Goal: Task Accomplishment & Management: Manage account settings

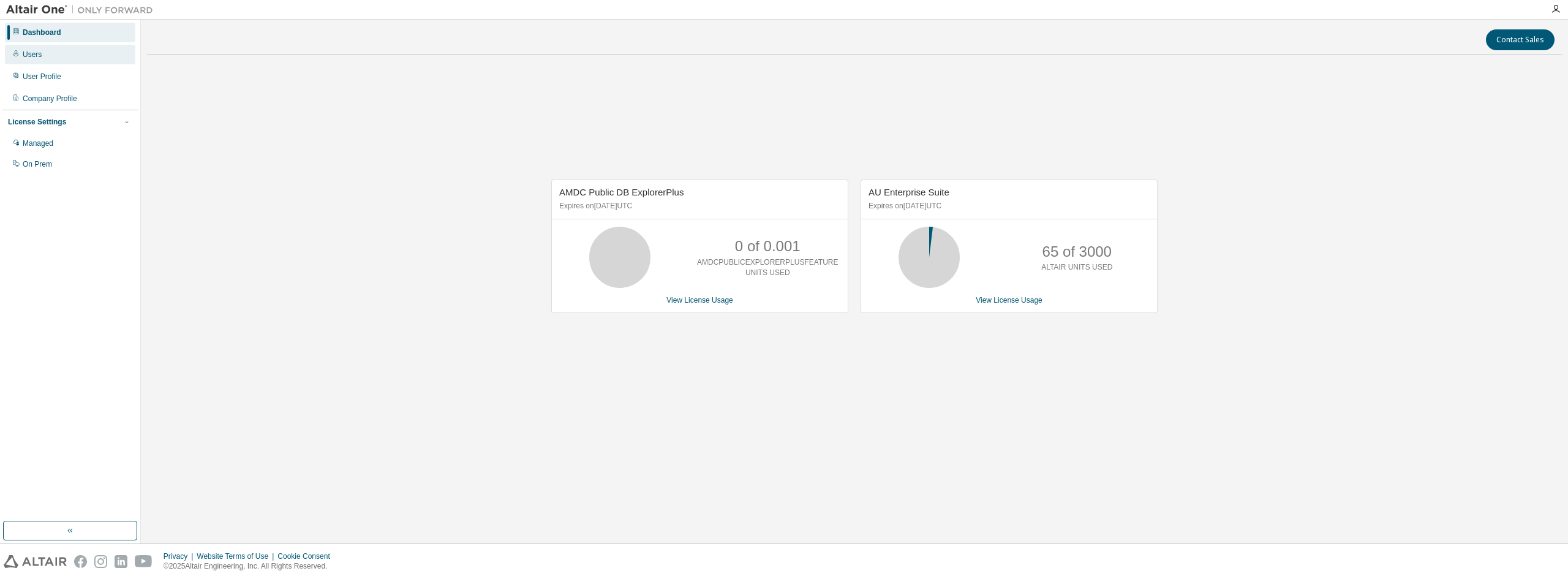
click at [51, 54] on div "Users" at bounding box center [70, 54] width 130 height 20
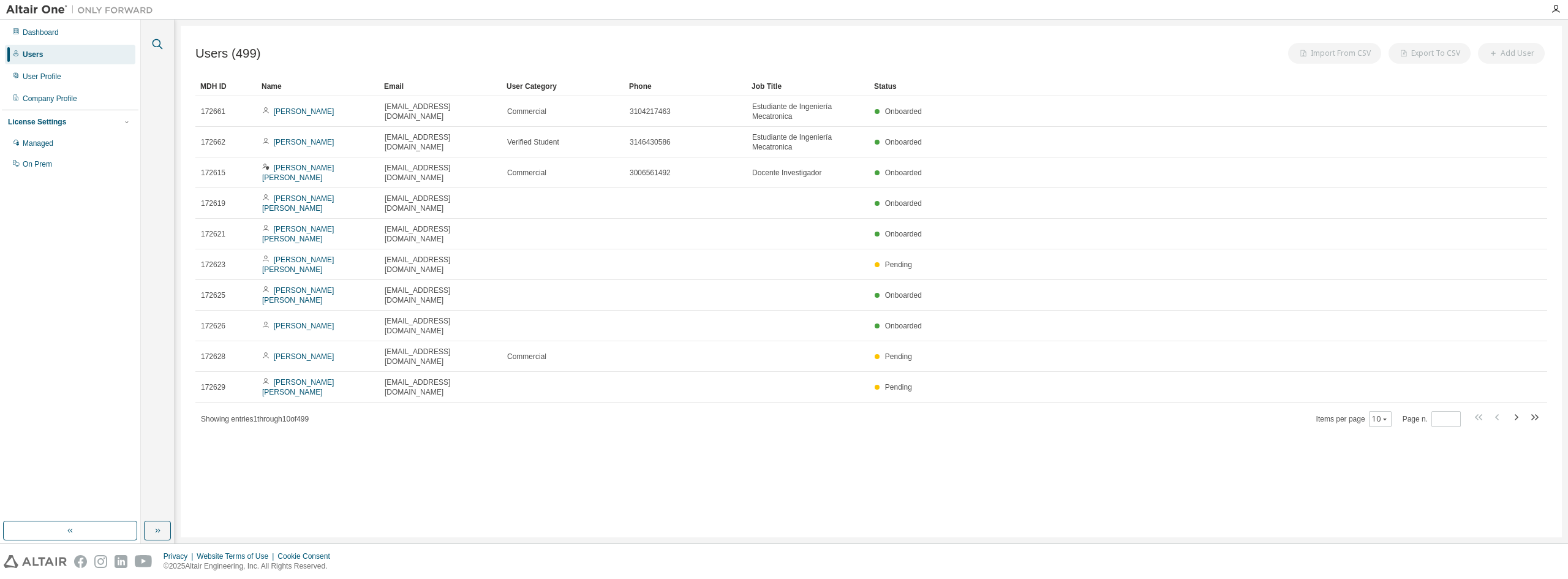
click at [155, 47] on icon "button" at bounding box center [157, 43] width 15 height 15
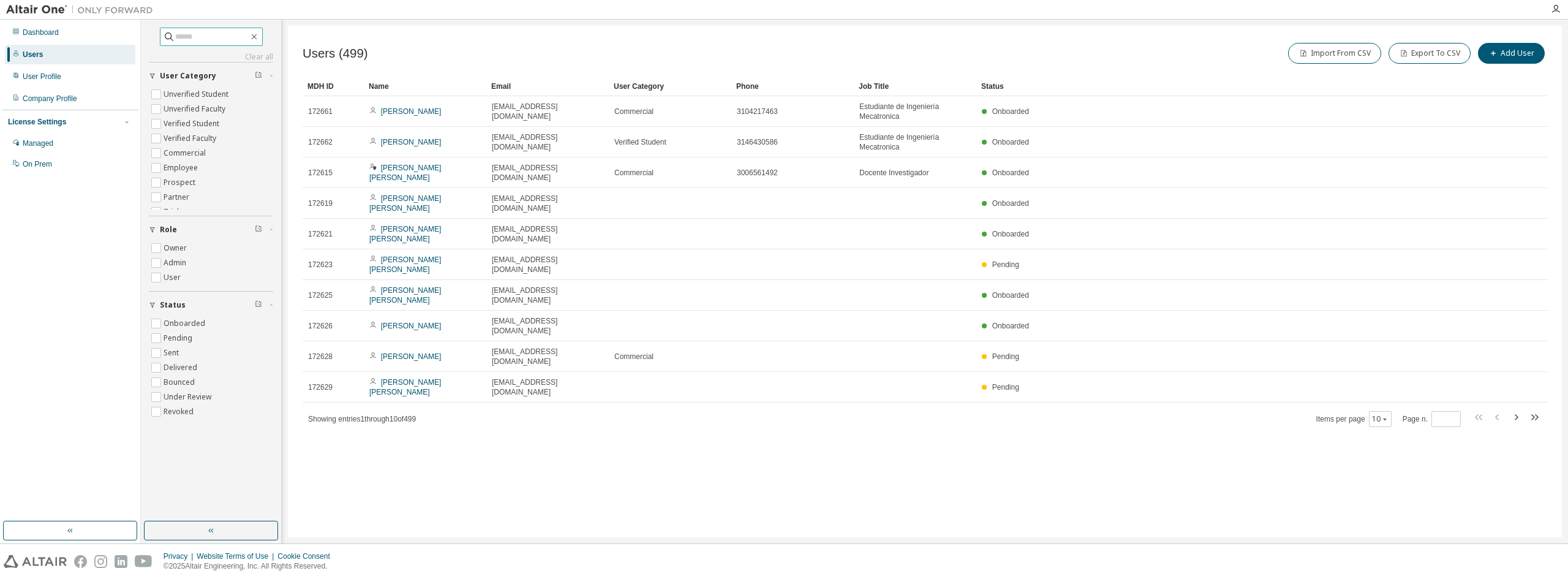
click at [201, 35] on input "text" at bounding box center [212, 36] width 74 height 12
type input "**********"
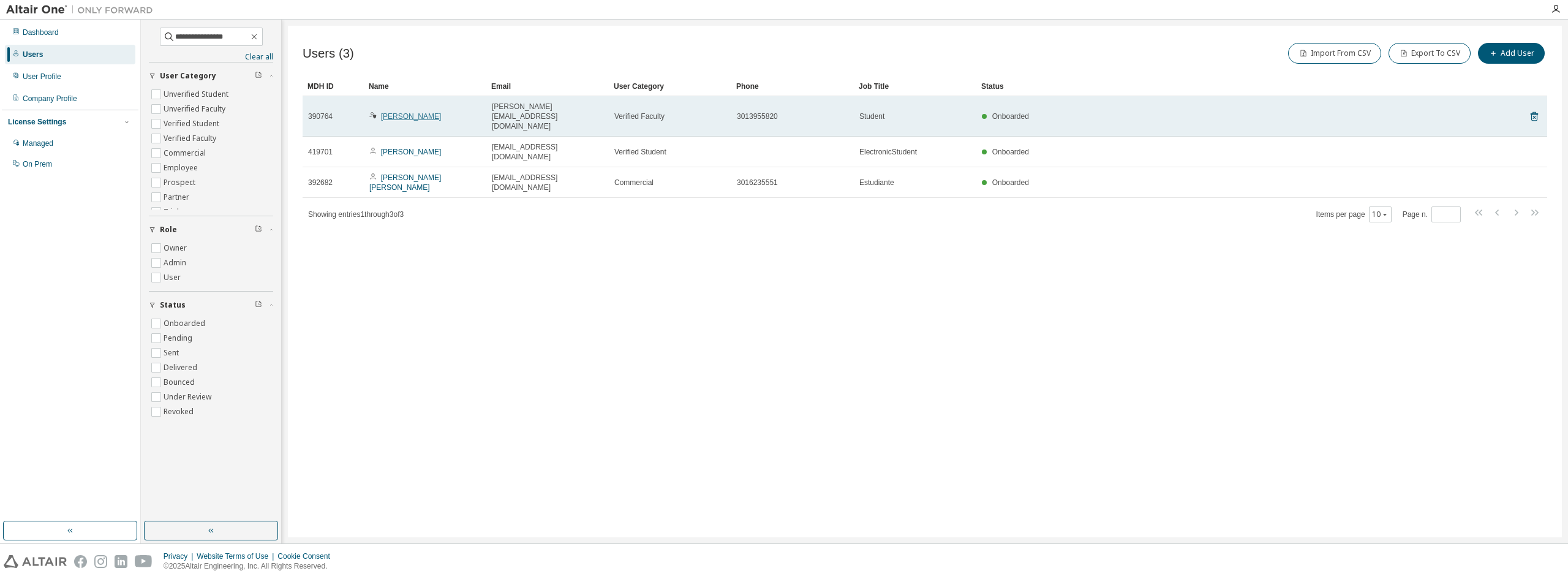
click at [406, 112] on link "[PERSON_NAME]" at bounding box center [410, 116] width 60 height 9
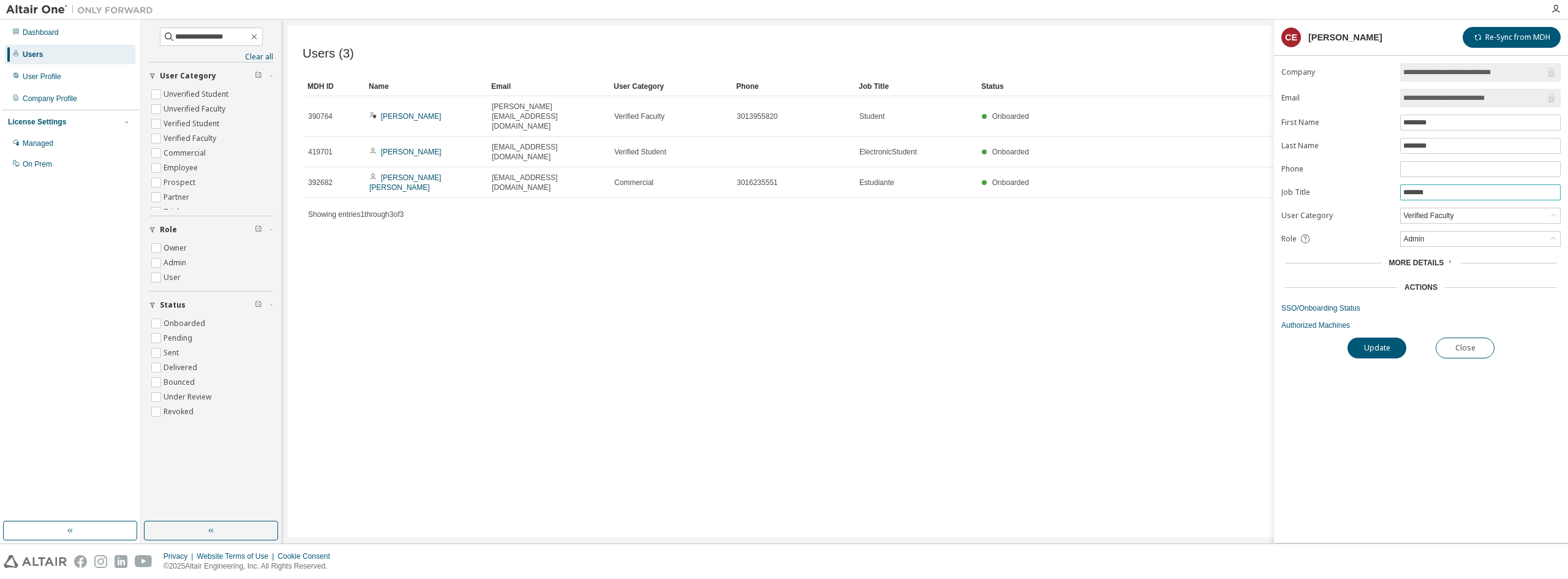
click at [1467, 191] on input "*******" at bounding box center [1480, 192] width 155 height 10
click at [1340, 308] on link "SSO/Onboarding Status" at bounding box center [1420, 308] width 279 height 10
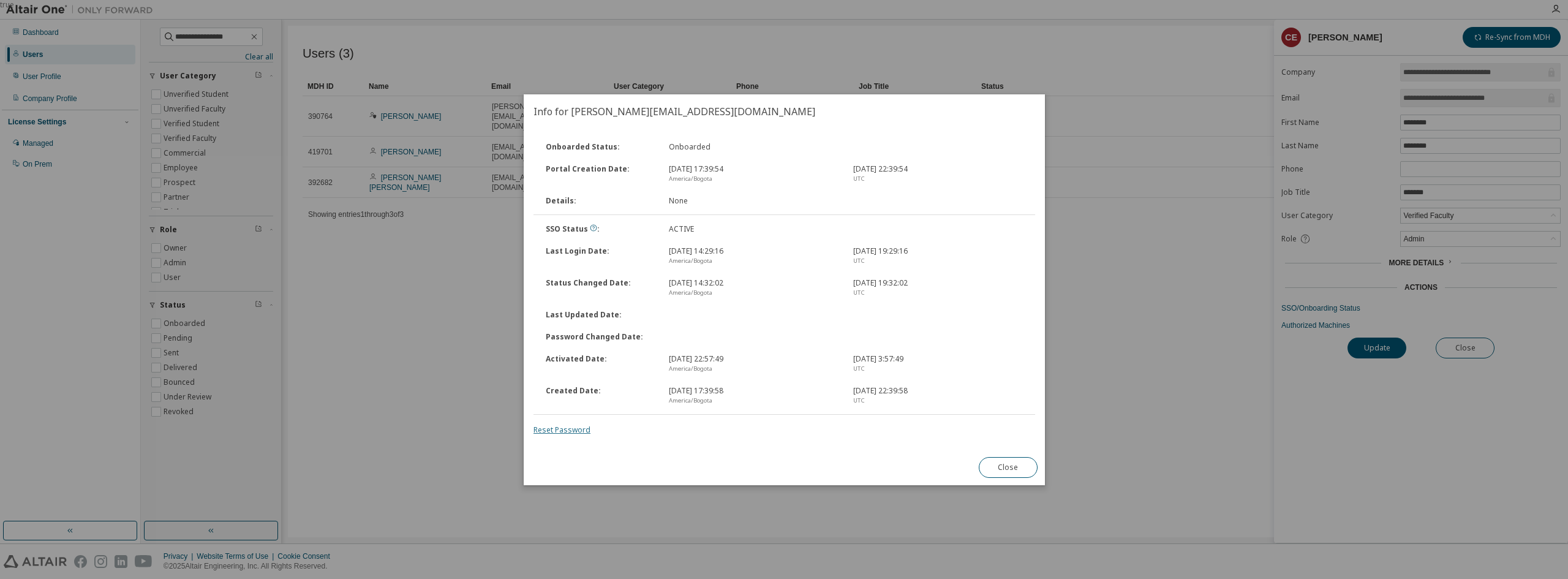
click at [576, 429] on link "Reset Password" at bounding box center [562, 429] width 57 height 11
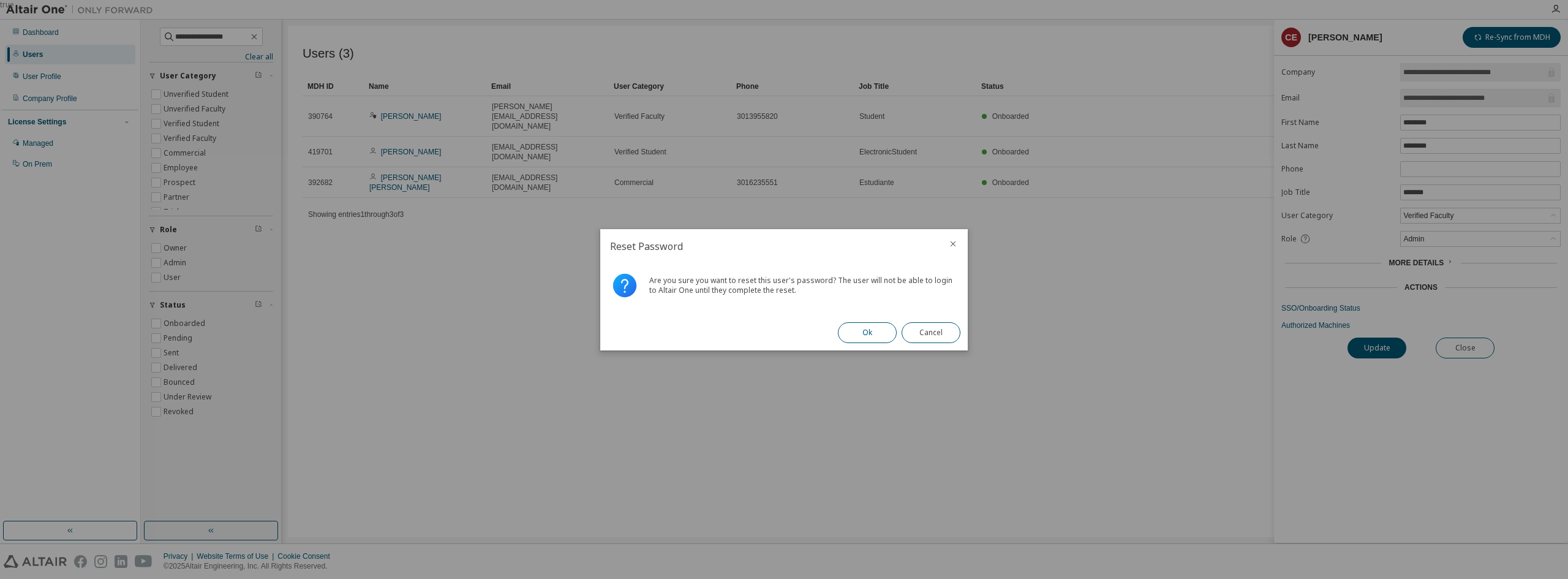
click at [871, 333] on button "Ok" at bounding box center [868, 332] width 59 height 21
click at [609, 280] on div "Failed to send password reset email." at bounding box center [784, 289] width 368 height 51
click at [936, 327] on button "Close" at bounding box center [931, 332] width 59 height 21
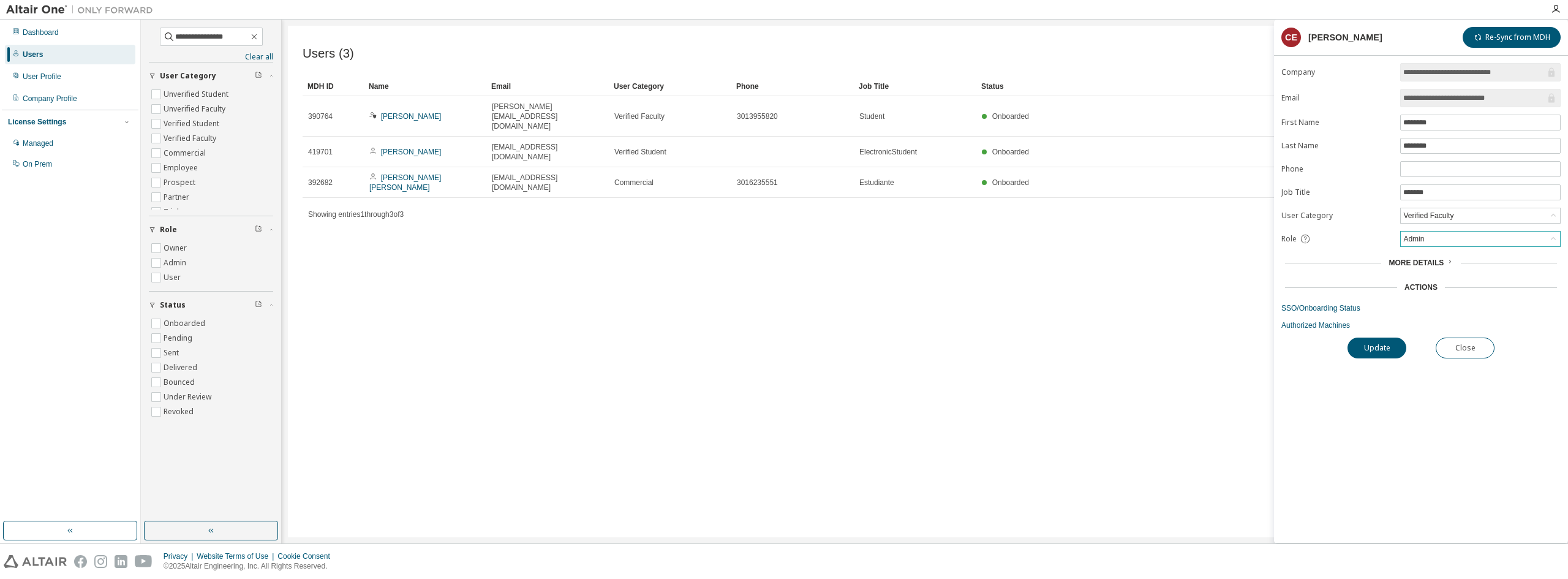
click at [1474, 239] on div "Admin" at bounding box center [1480, 239] width 159 height 15
click at [1440, 281] on li "User" at bounding box center [1479, 287] width 157 height 16
click at [1371, 345] on button "Update" at bounding box center [1377, 347] width 59 height 21
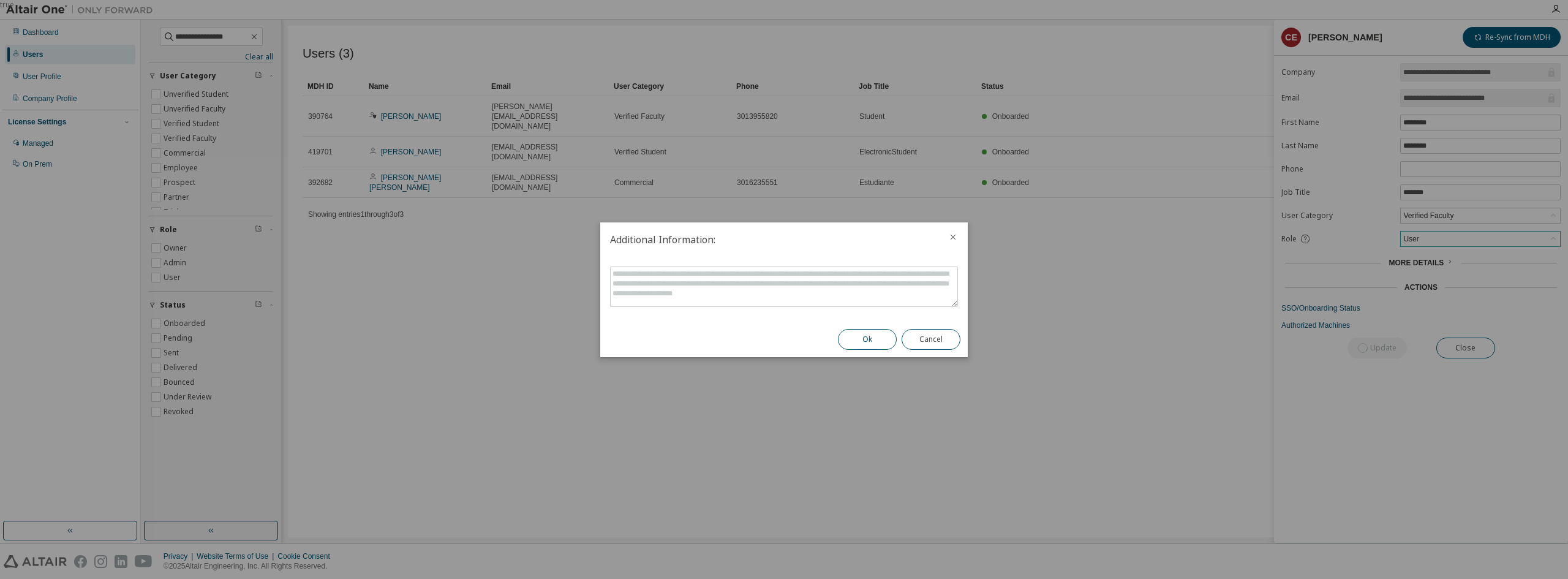
click at [874, 338] on button "Ok" at bounding box center [868, 339] width 59 height 21
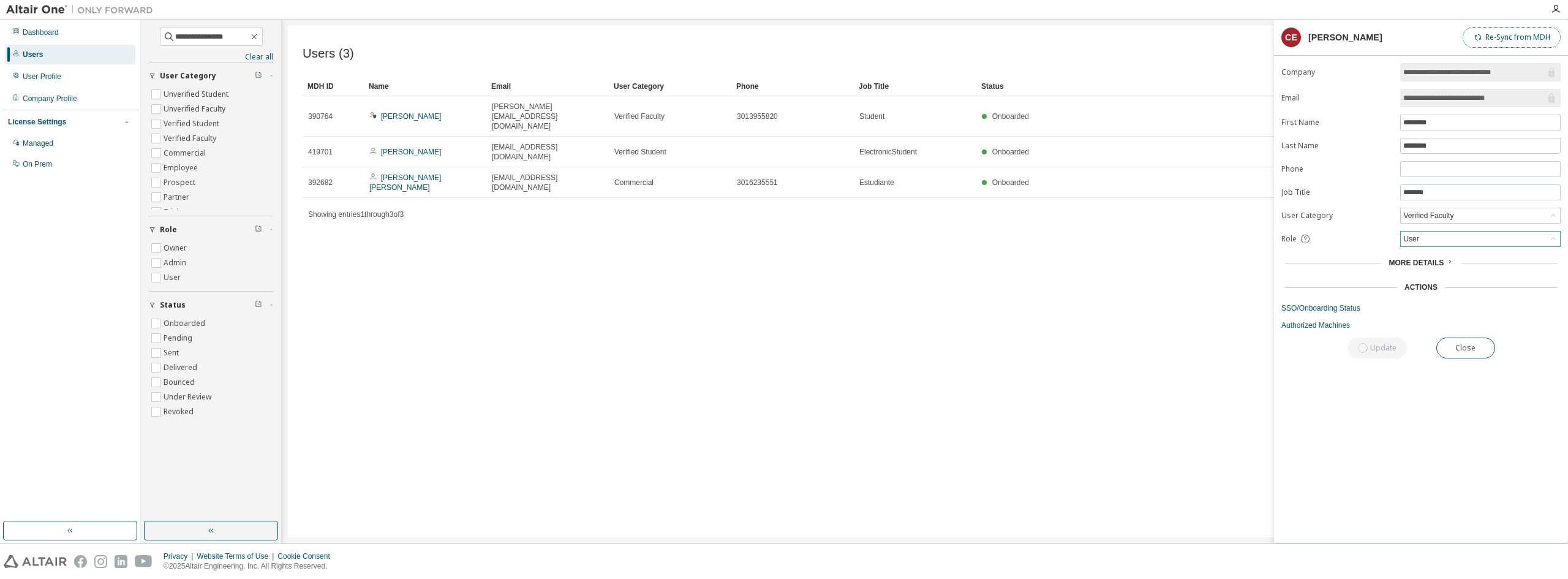
click at [1523, 39] on button "Re-Sync from MDH" at bounding box center [1511, 36] width 98 height 21
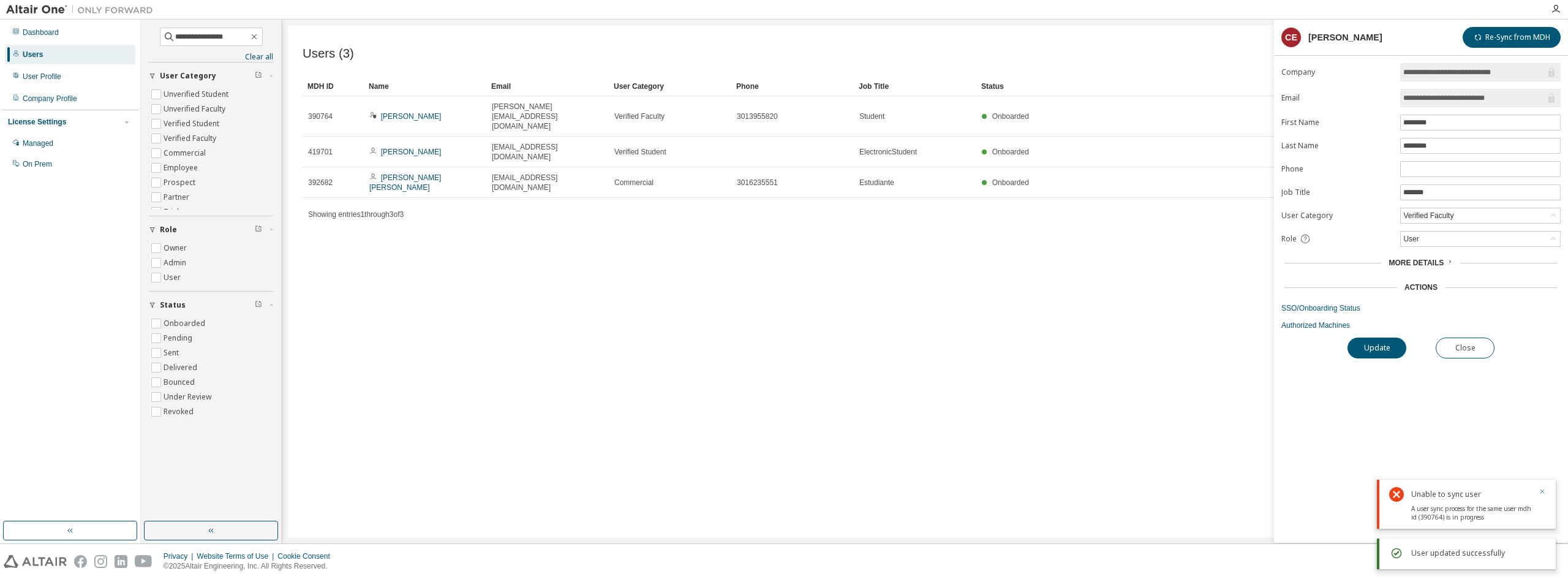
click at [1544, 491] on icon "button" at bounding box center [1541, 490] width 7 height 7
click at [426, 112] on link "[PERSON_NAME]" at bounding box center [410, 116] width 60 height 9
click at [1325, 307] on link "SSO/Onboarding Status" at bounding box center [1420, 308] width 279 height 10
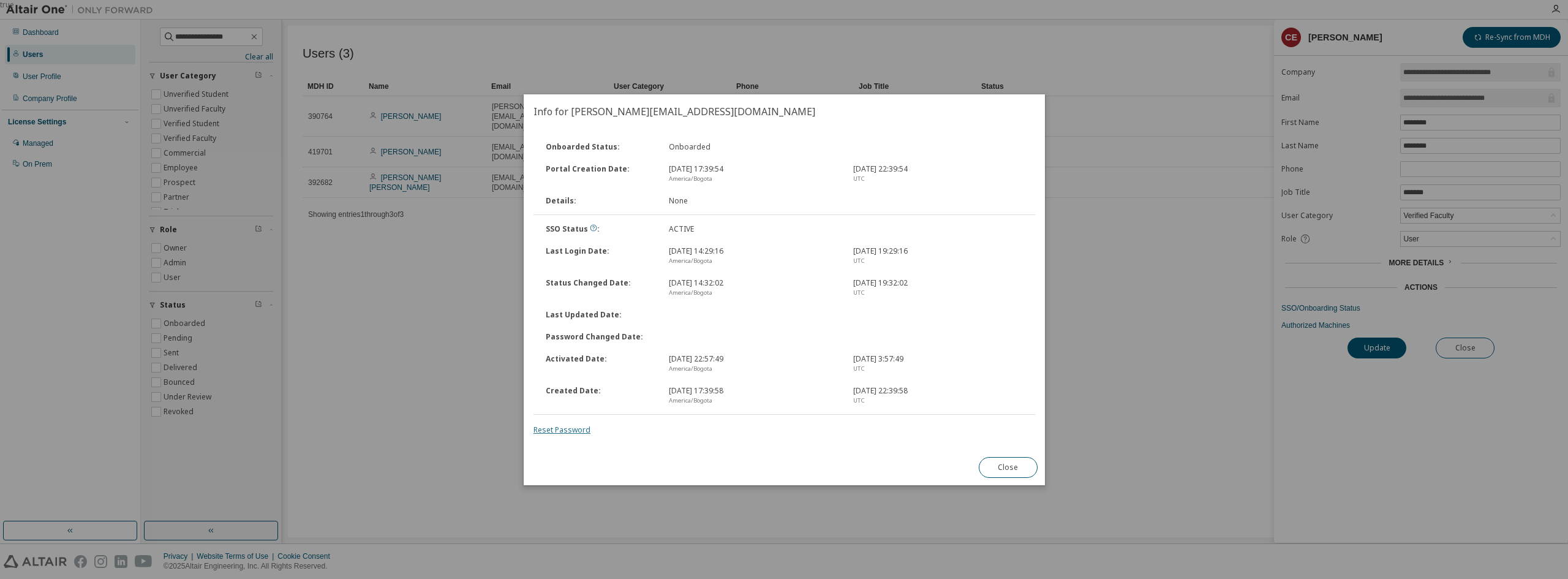
click at [559, 433] on link "Reset Password" at bounding box center [562, 429] width 57 height 11
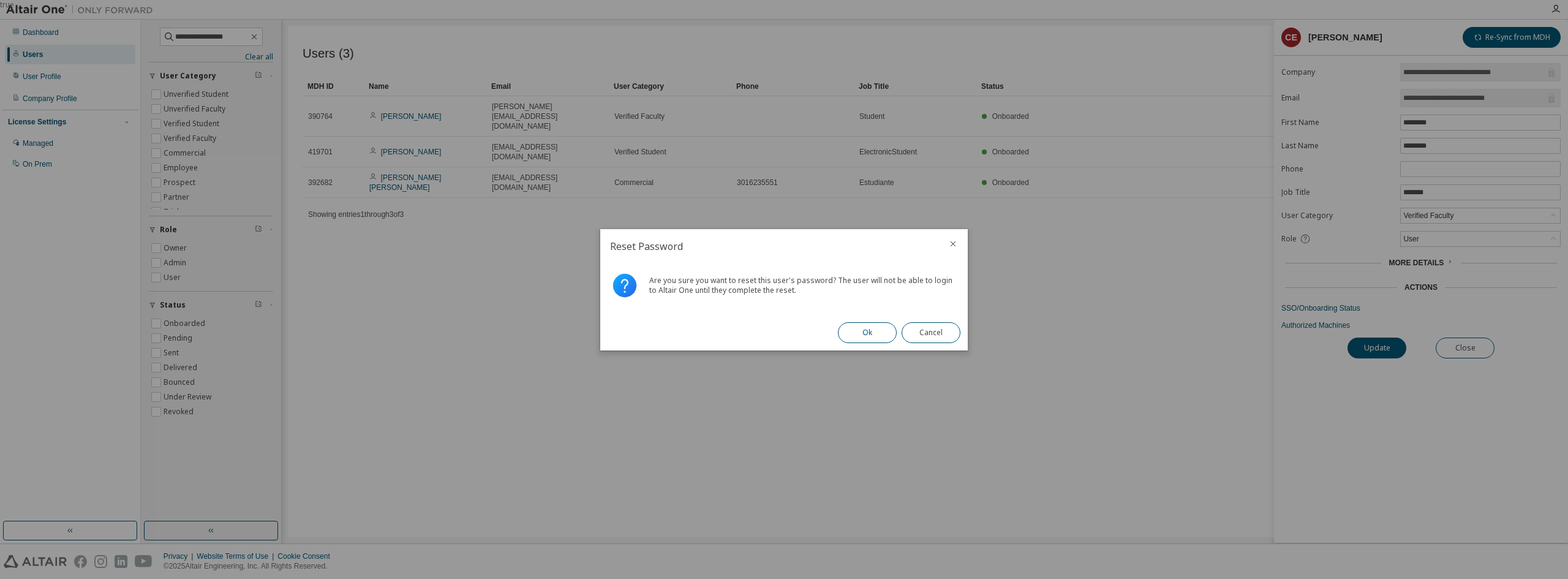
click at [862, 332] on button "Ok" at bounding box center [868, 332] width 59 height 21
click at [610, 285] on icon at bounding box center [625, 286] width 30 height 30
click at [938, 328] on button "Close" at bounding box center [931, 332] width 59 height 21
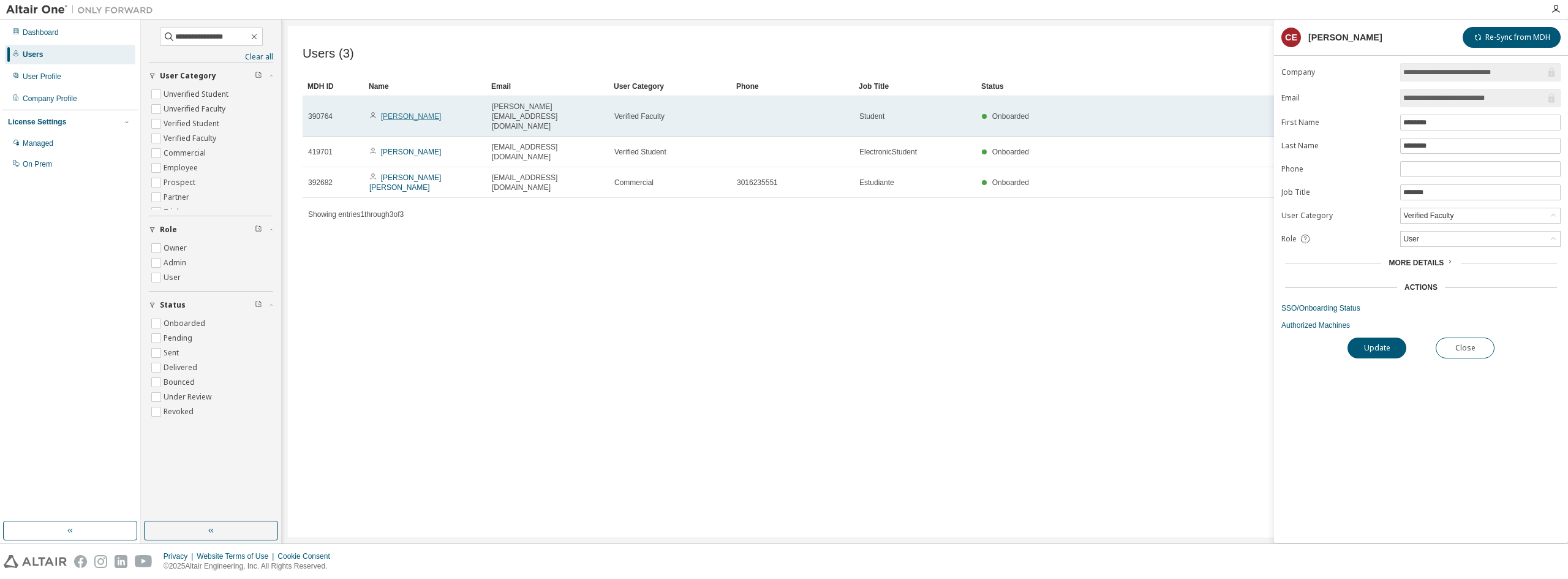
click at [436, 112] on link "[PERSON_NAME]" at bounding box center [410, 116] width 60 height 9
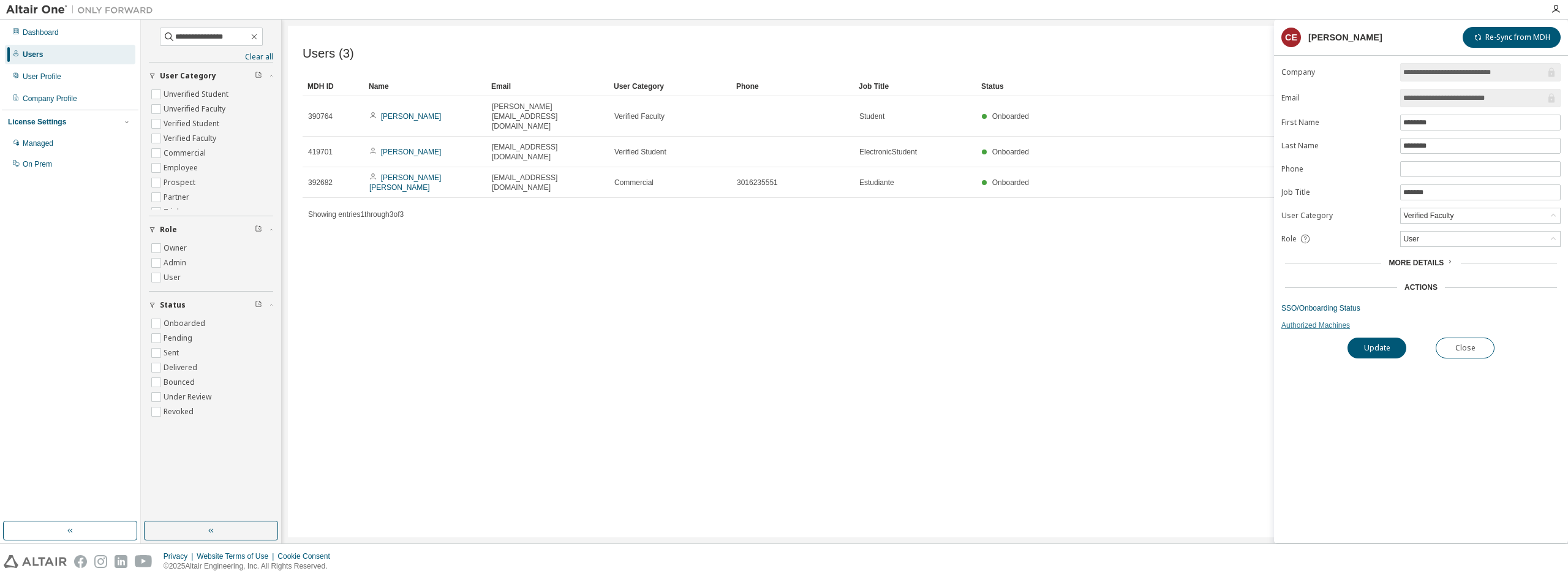
click at [1304, 326] on link "Authorized Machines" at bounding box center [1420, 326] width 279 height 10
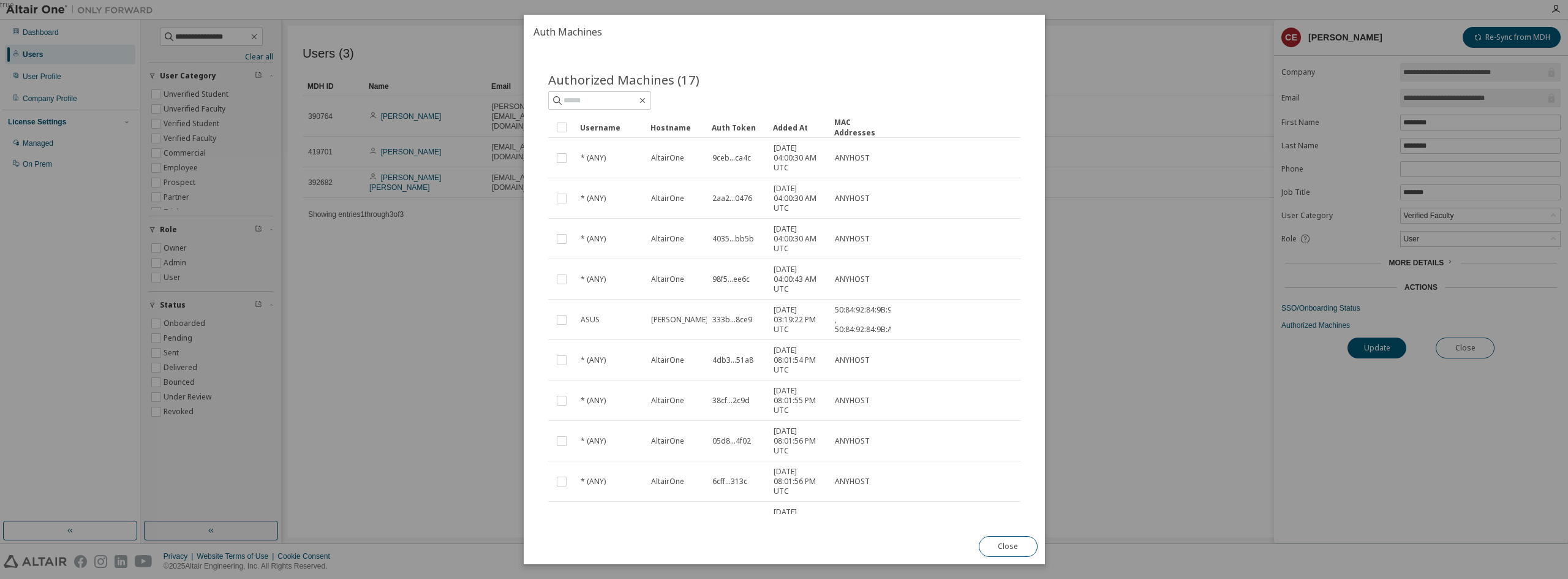
click at [1213, 345] on div "true" at bounding box center [784, 289] width 1568 height 579
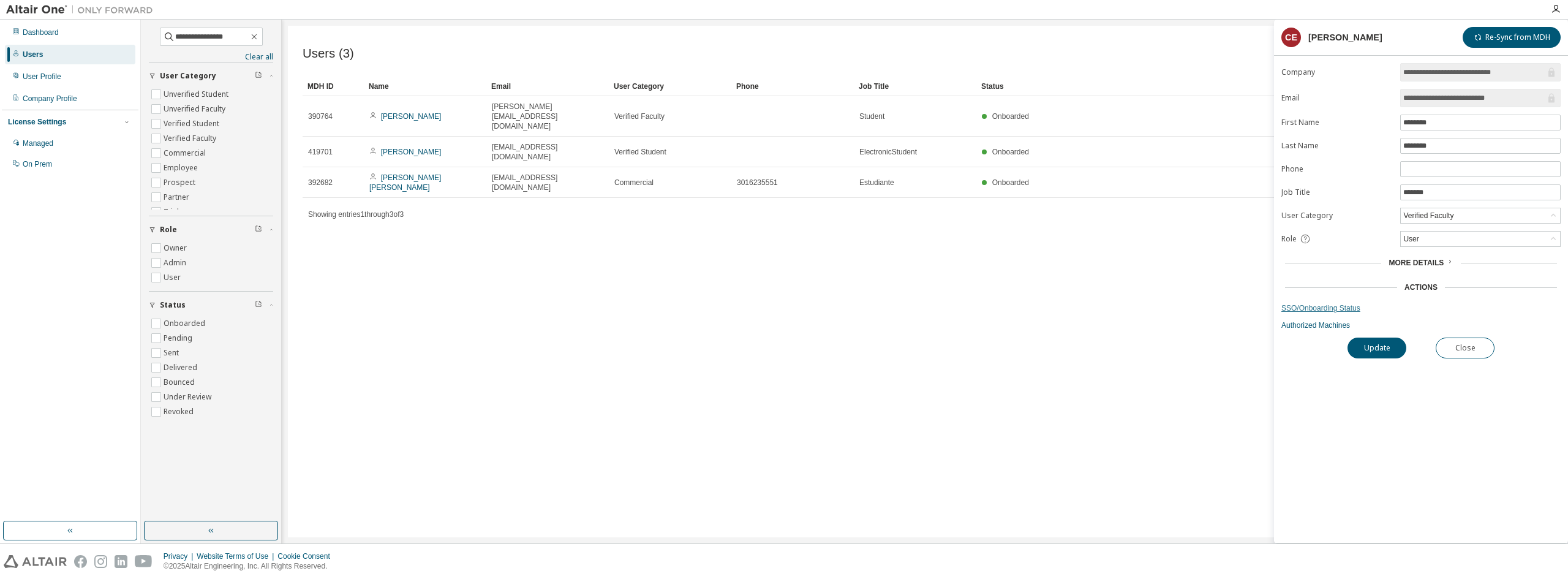
click at [1305, 307] on link "SSO/Onboarding Status" at bounding box center [1420, 308] width 279 height 10
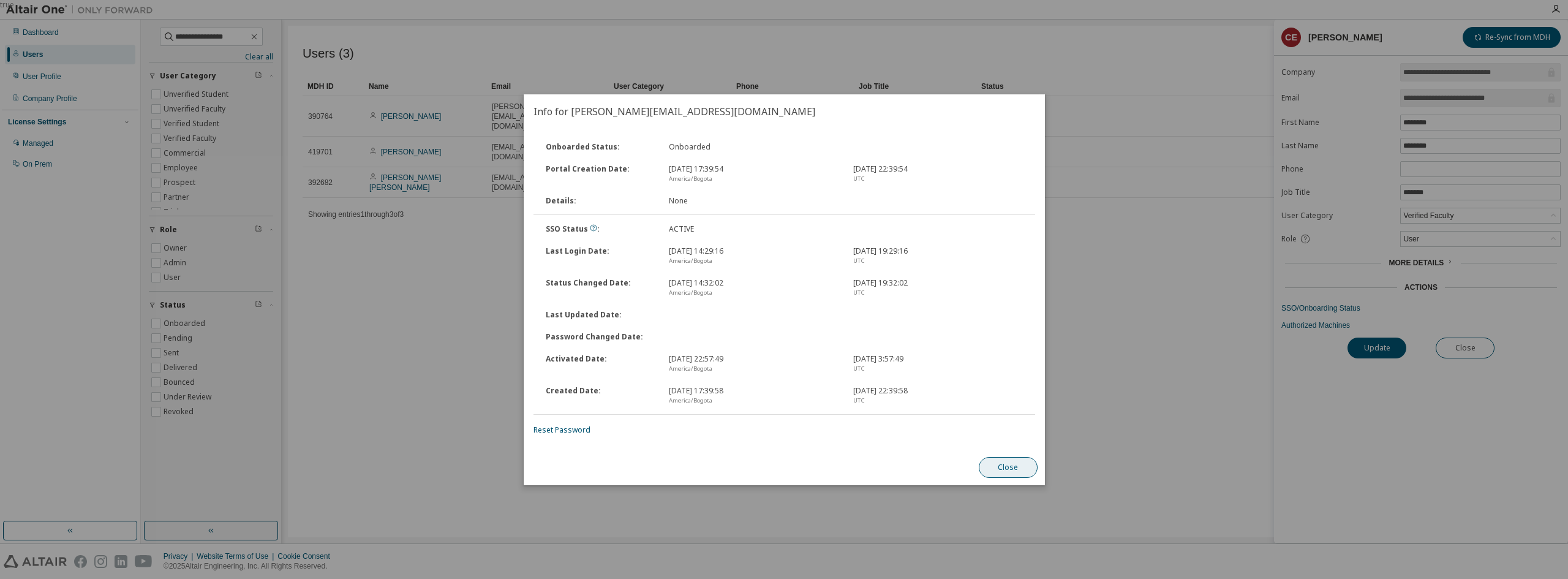
click at [1002, 458] on button "Close" at bounding box center [1008, 467] width 59 height 21
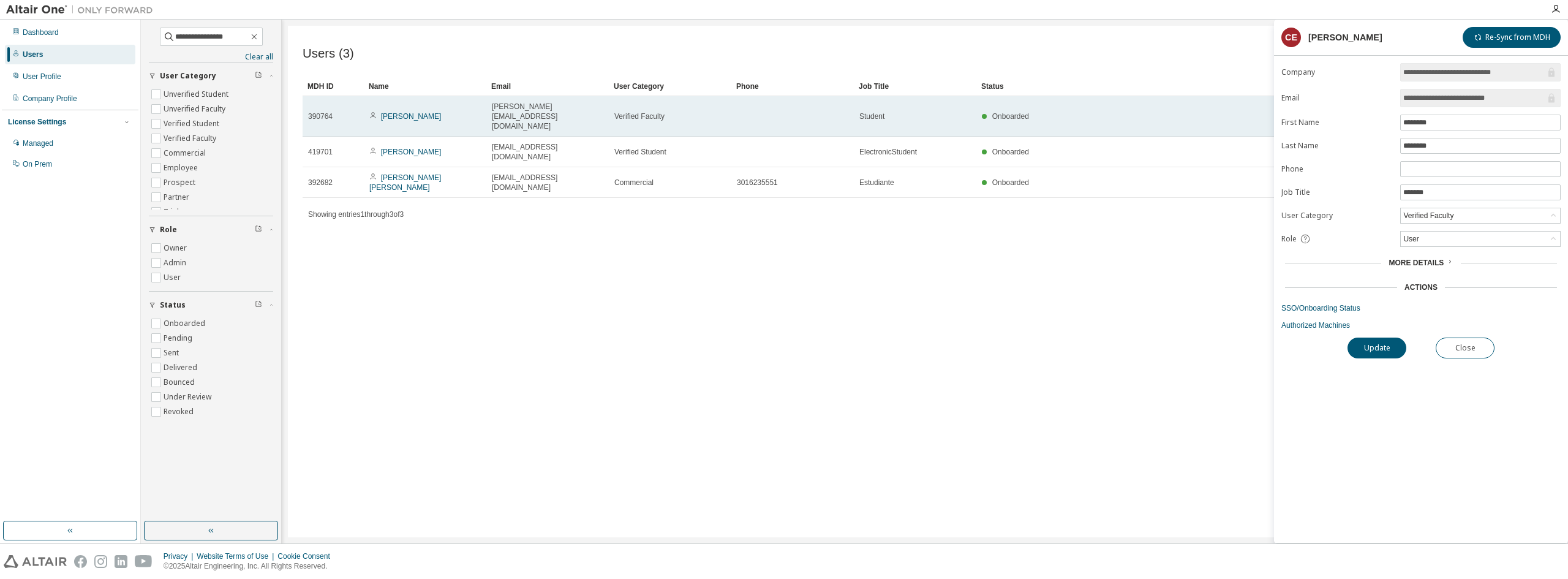
click at [549, 110] on span "[PERSON_NAME][EMAIL_ADDRESS][DOMAIN_NAME]" at bounding box center [547, 116] width 111 height 30
click at [660, 111] on span "Verified Faculty" at bounding box center [639, 116] width 50 height 10
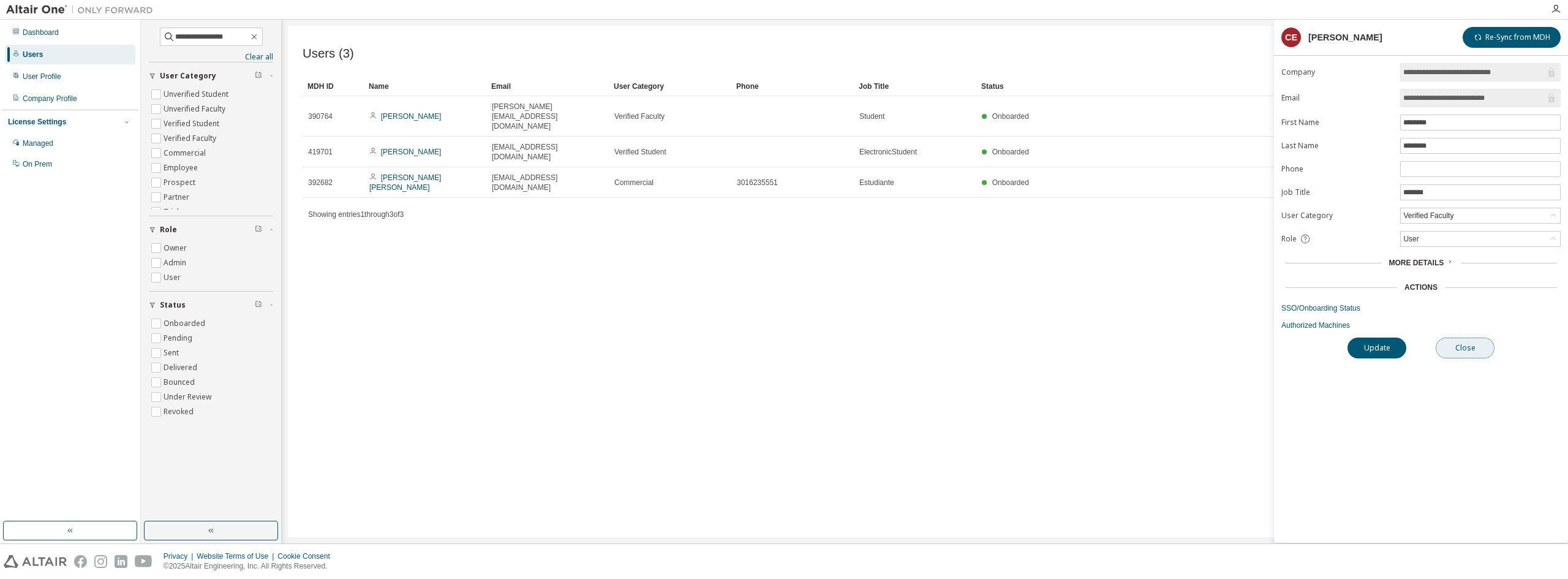
click at [1472, 347] on button "Close" at bounding box center [1465, 347] width 59 height 21
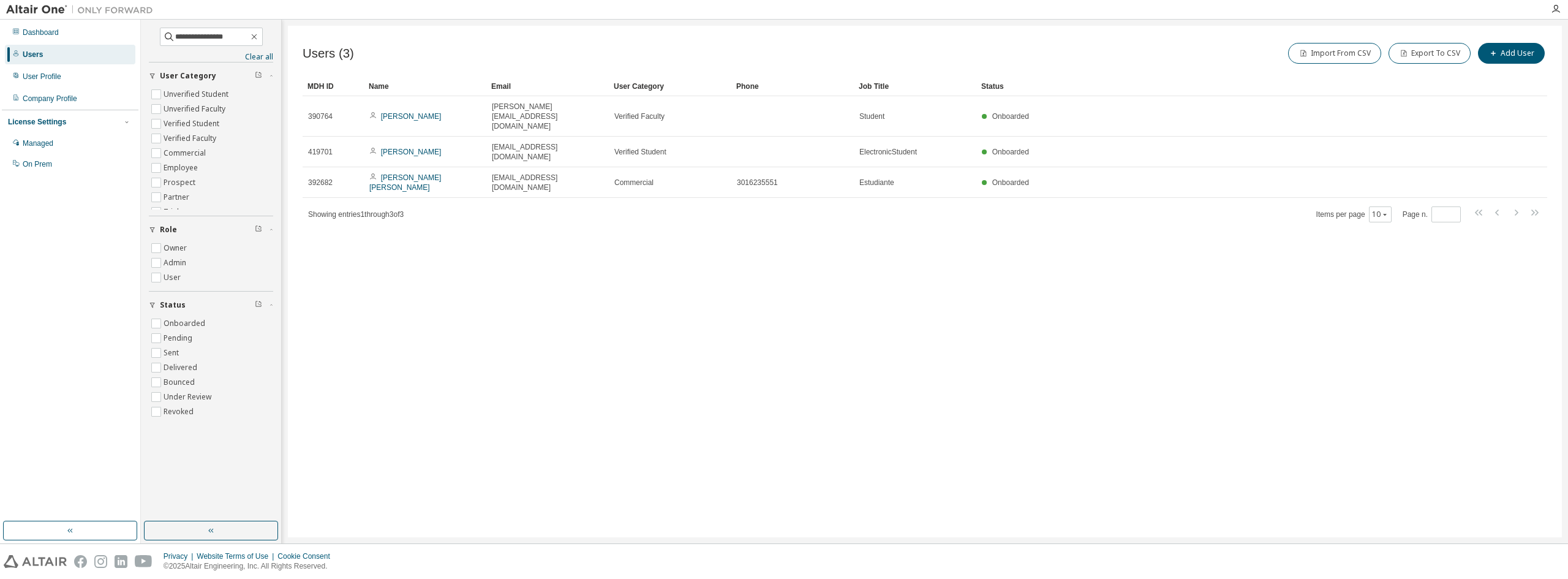
click at [765, 279] on div "Users (3) Import From CSV Export To CSV Add User Clear Load Save Save As Field …" at bounding box center [925, 281] width 1274 height 512
click at [71, 35] on div "Dashboard" at bounding box center [70, 33] width 130 height 20
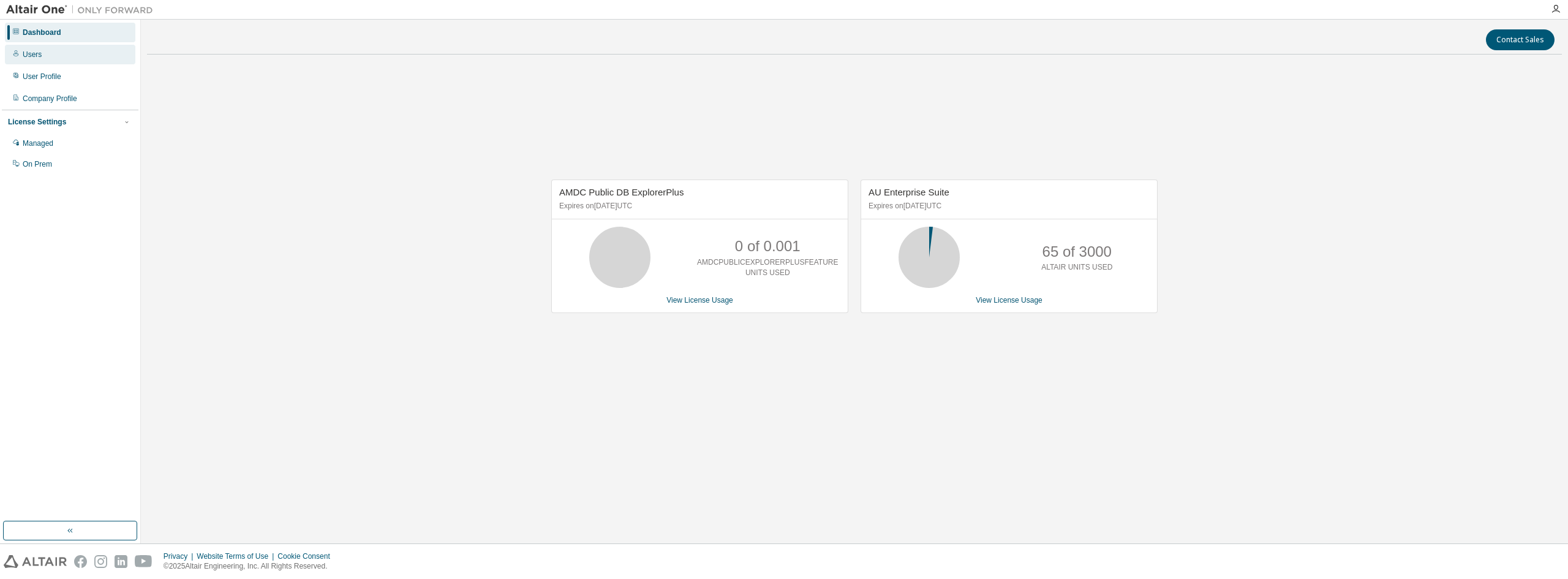
click at [39, 57] on div "Users" at bounding box center [32, 54] width 19 height 10
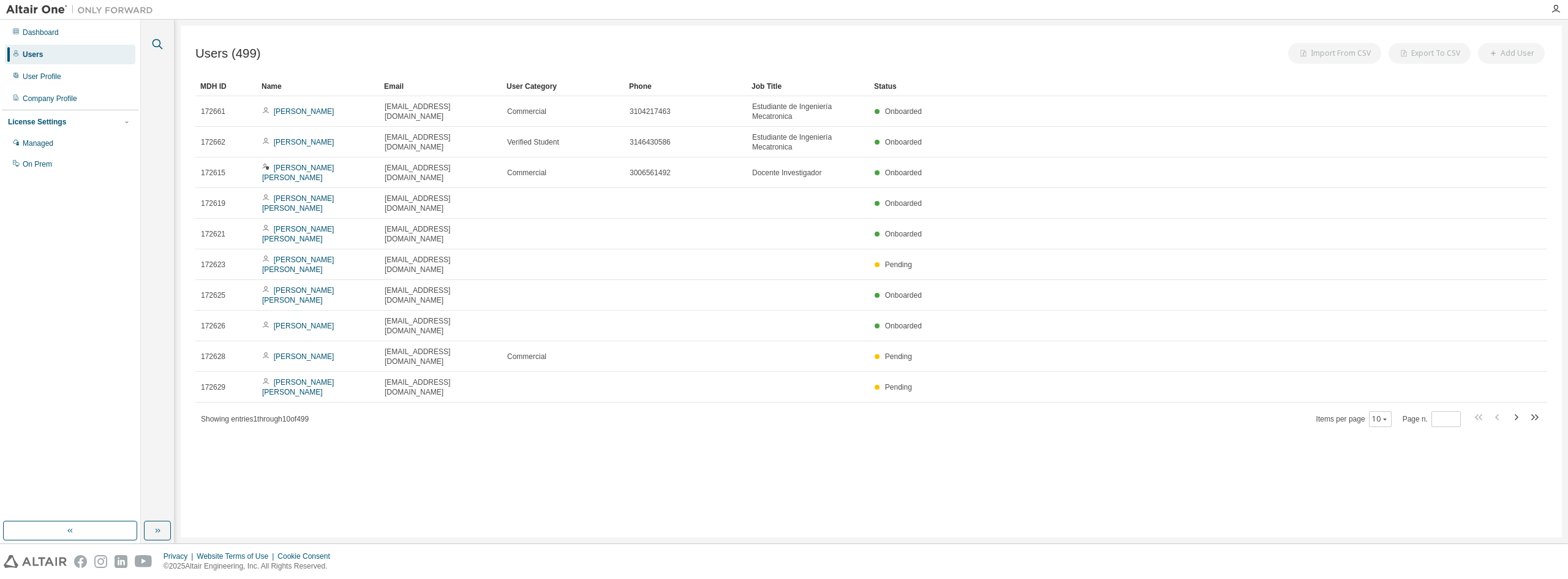
click at [161, 46] on icon "button" at bounding box center [157, 43] width 15 height 15
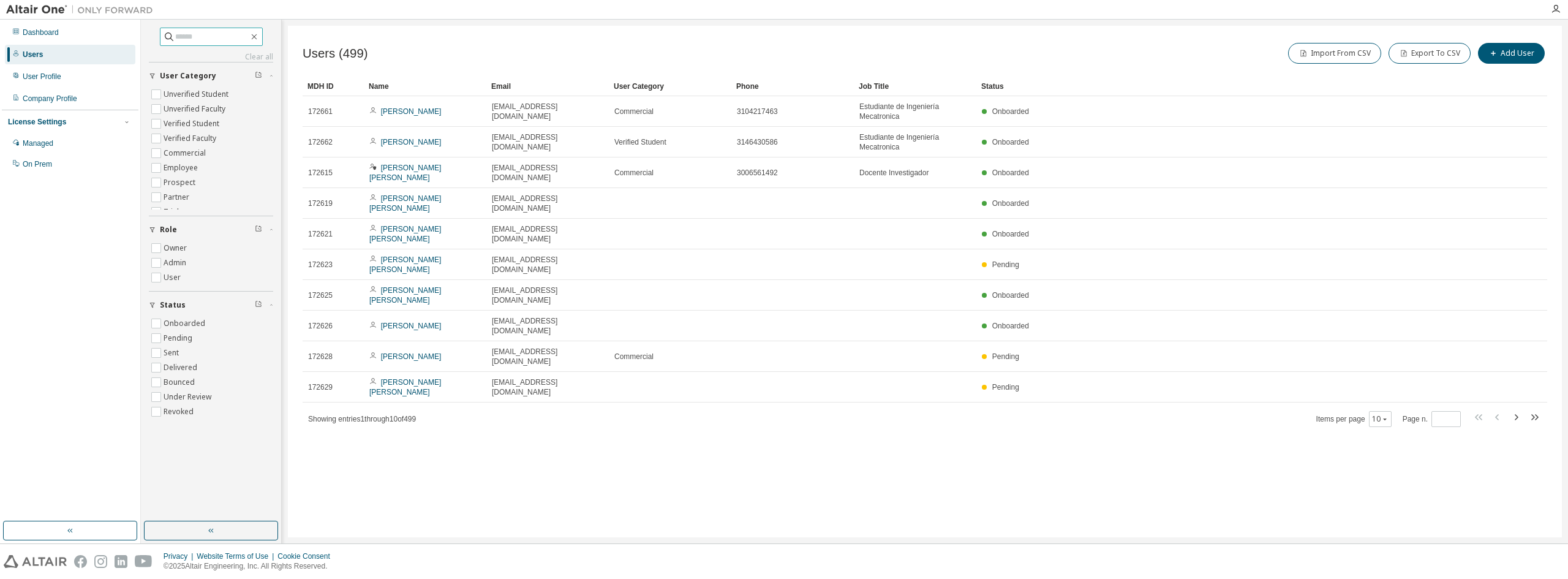
click at [179, 38] on input "text" at bounding box center [212, 36] width 74 height 12
type input "**********"
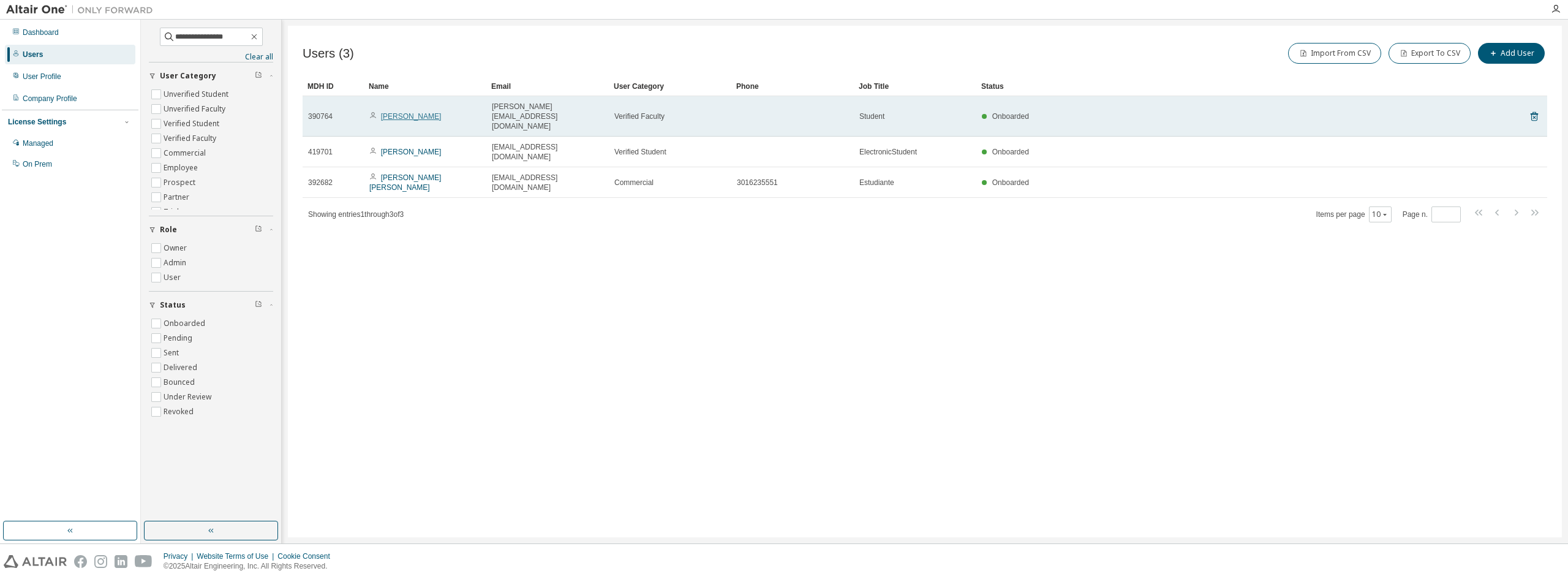
click at [424, 112] on link "[PERSON_NAME]" at bounding box center [410, 116] width 60 height 9
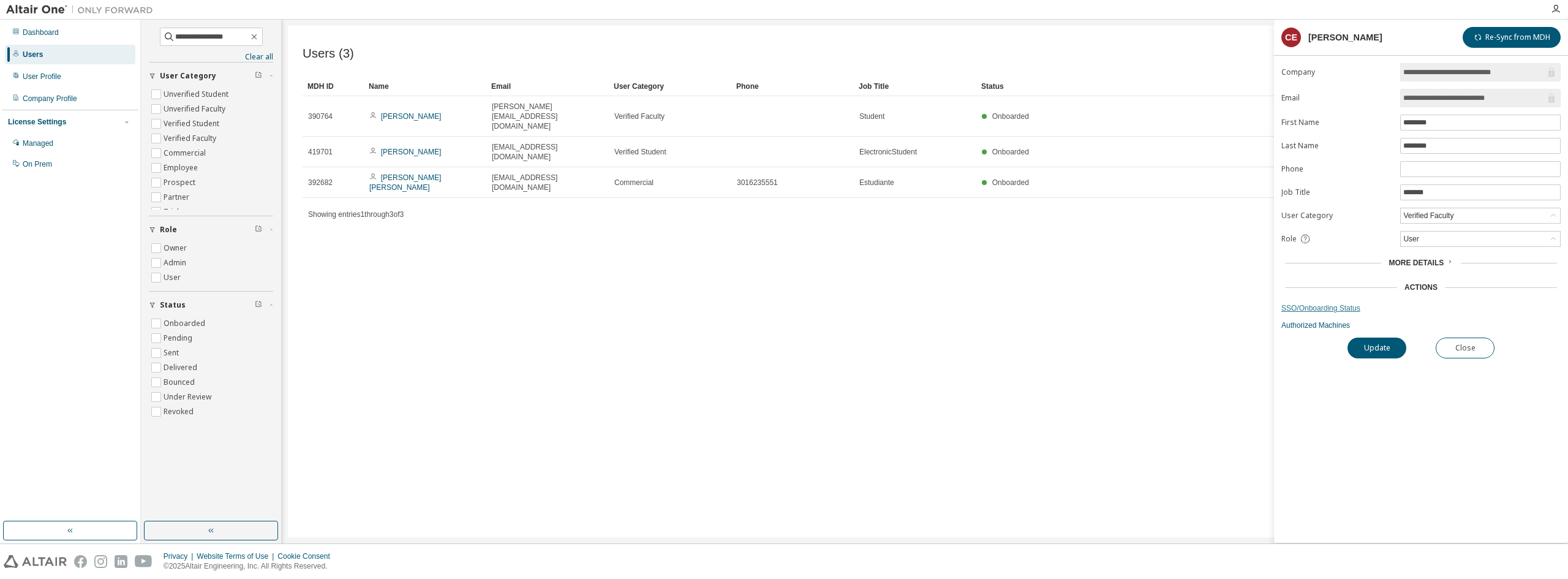
click at [1333, 309] on link "SSO/Onboarding Status" at bounding box center [1420, 308] width 279 height 10
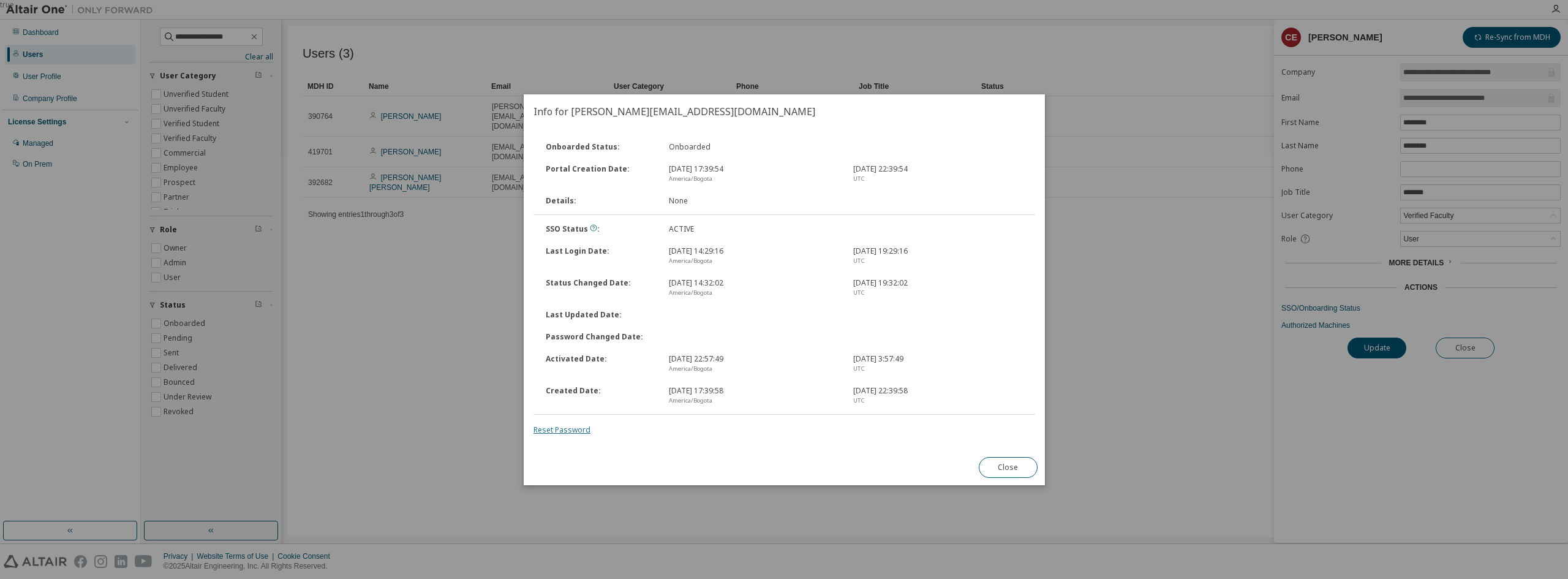
click at [560, 431] on link "Reset Password" at bounding box center [562, 429] width 57 height 11
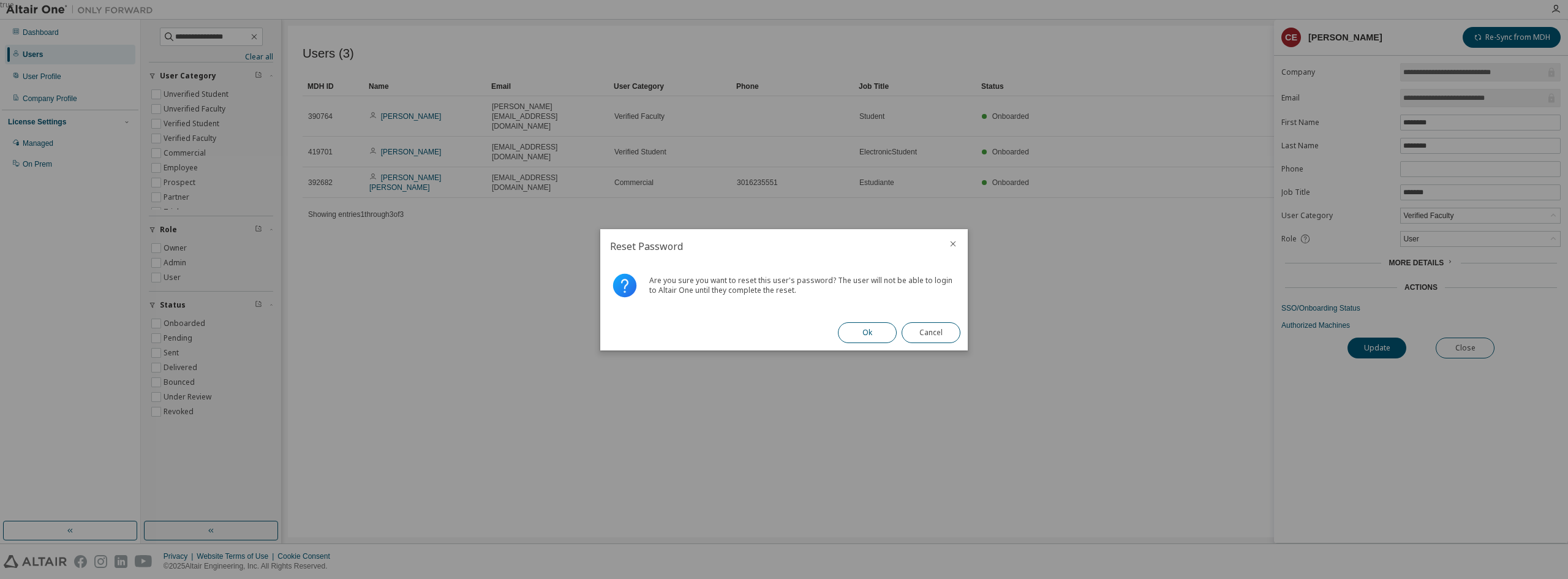
click at [869, 333] on button "Ok" at bounding box center [868, 332] width 59 height 21
drag, startPoint x: 776, startPoint y: 284, endPoint x: 647, endPoint y: 284, distance: 129.0
click at [647, 284] on div "Failed to send password reset email." at bounding box center [784, 289] width 368 height 51
click at [948, 332] on button "Close" at bounding box center [931, 332] width 59 height 21
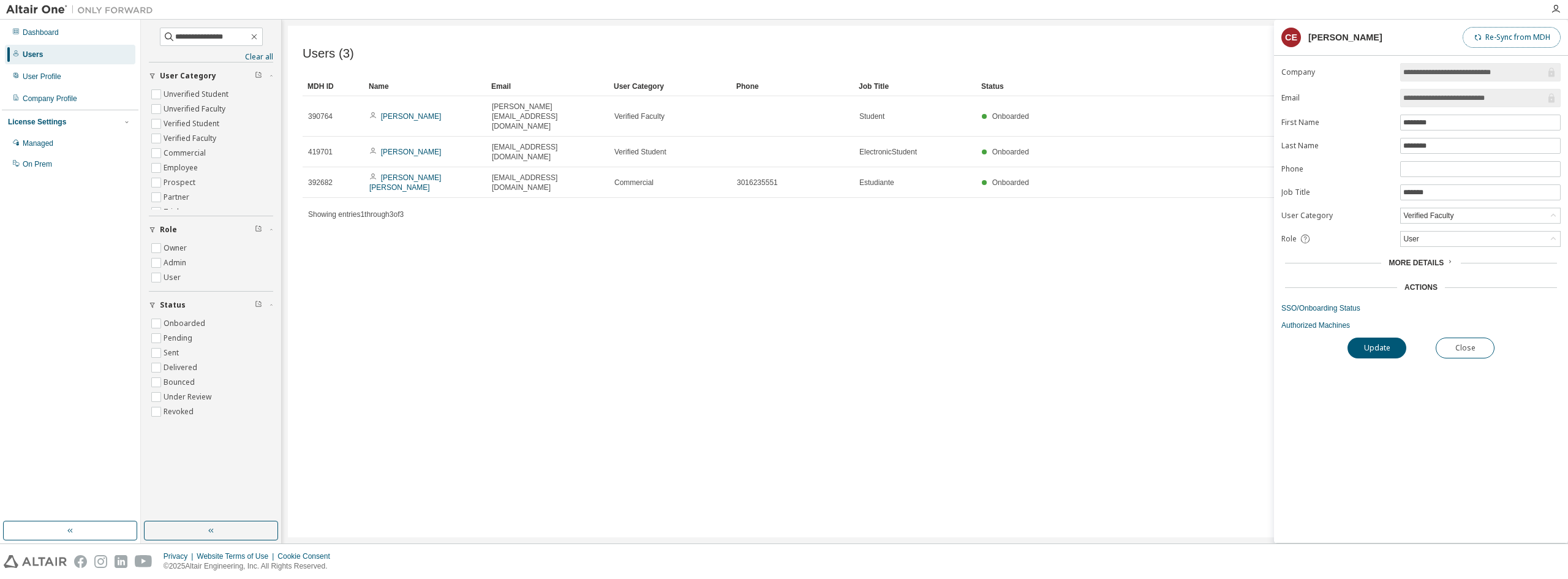
click at [1521, 36] on button "Re-Sync from MDH" at bounding box center [1511, 36] width 98 height 21
click at [1431, 238] on div "User" at bounding box center [1480, 239] width 159 height 15
click at [1442, 217] on div "Verified Faculty" at bounding box center [1428, 216] width 54 height 14
click at [1489, 247] on li "Verified Student" at bounding box center [1479, 248] width 157 height 16
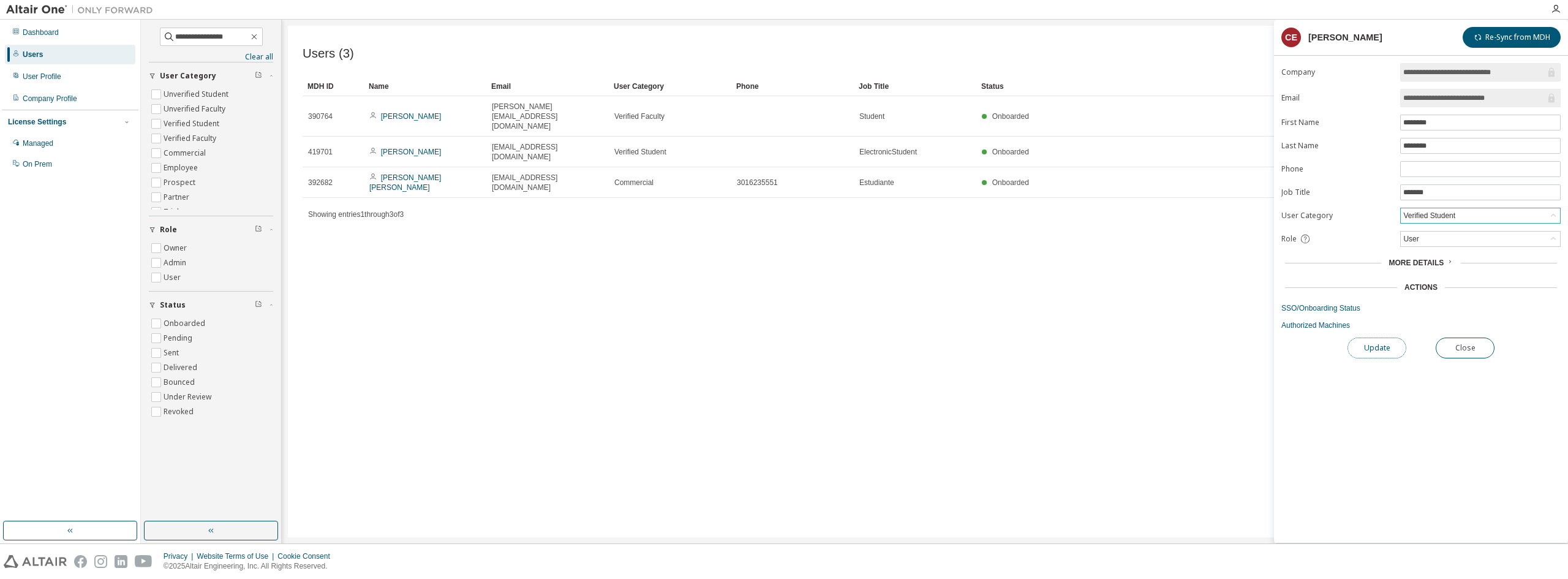
click at [1393, 351] on button "Update" at bounding box center [1377, 347] width 59 height 21
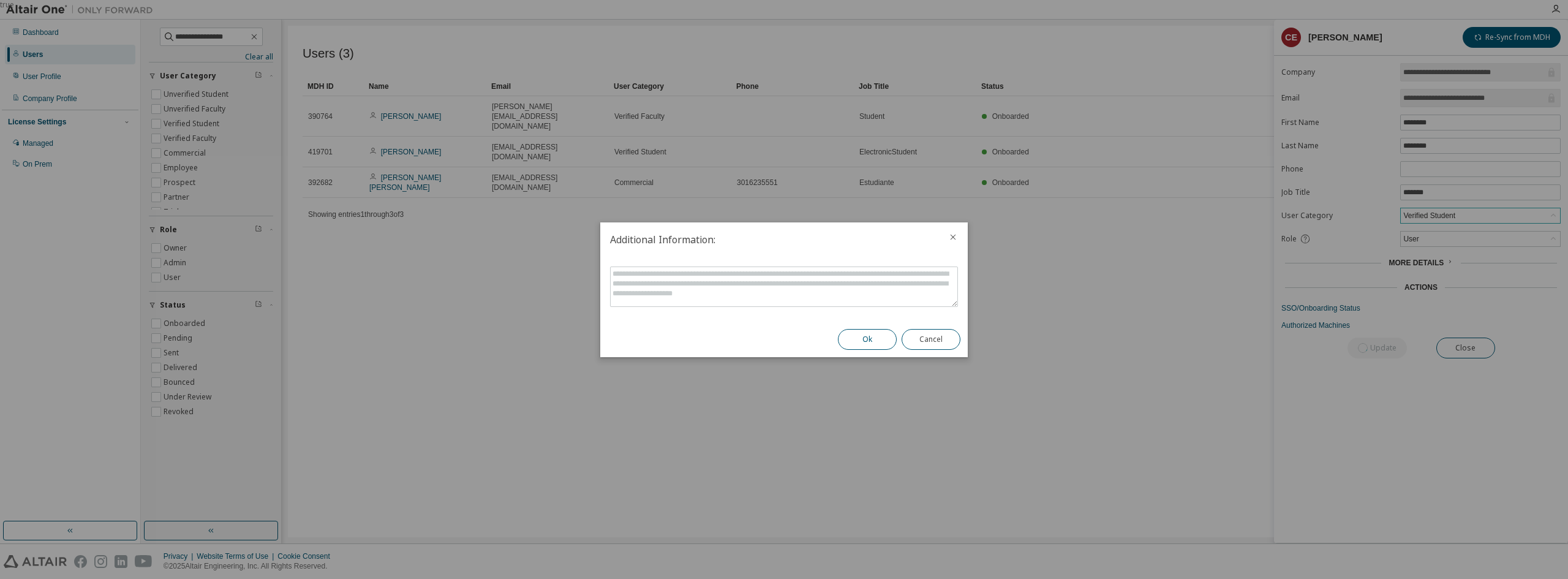
click at [883, 332] on button "Ok" at bounding box center [868, 339] width 59 height 21
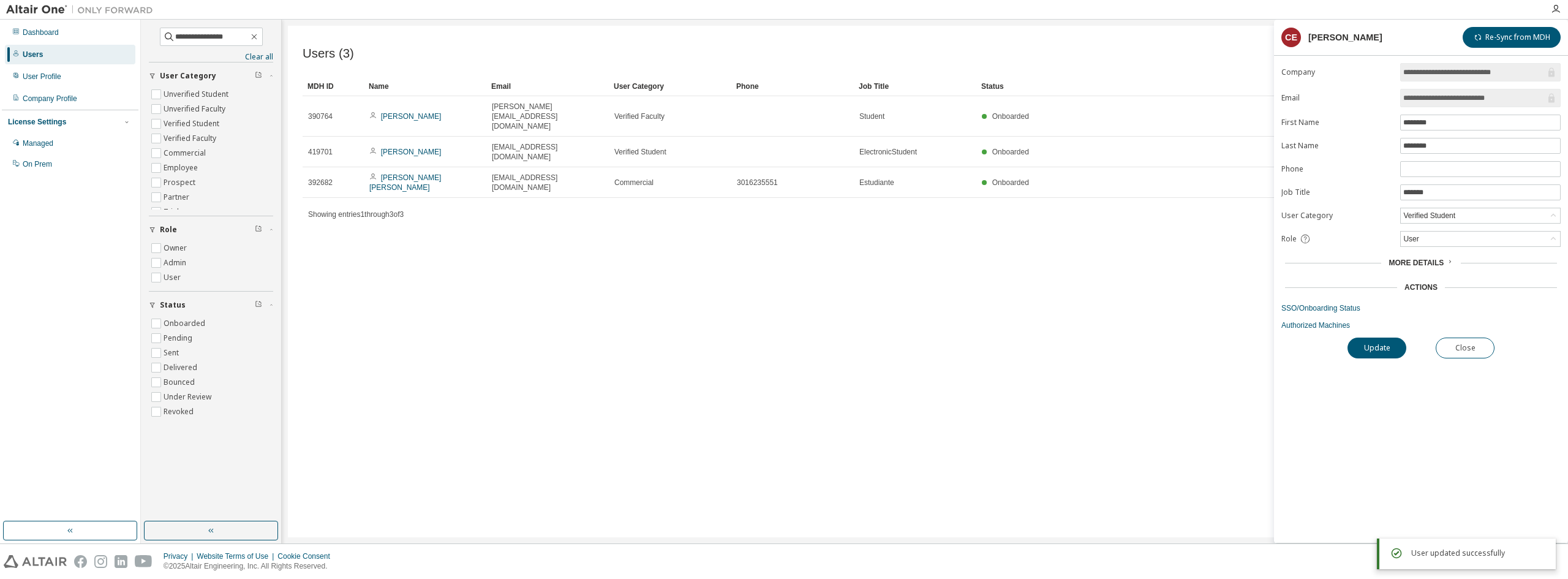
click at [1333, 308] on link "SSO/Onboarding Status" at bounding box center [1420, 308] width 279 height 10
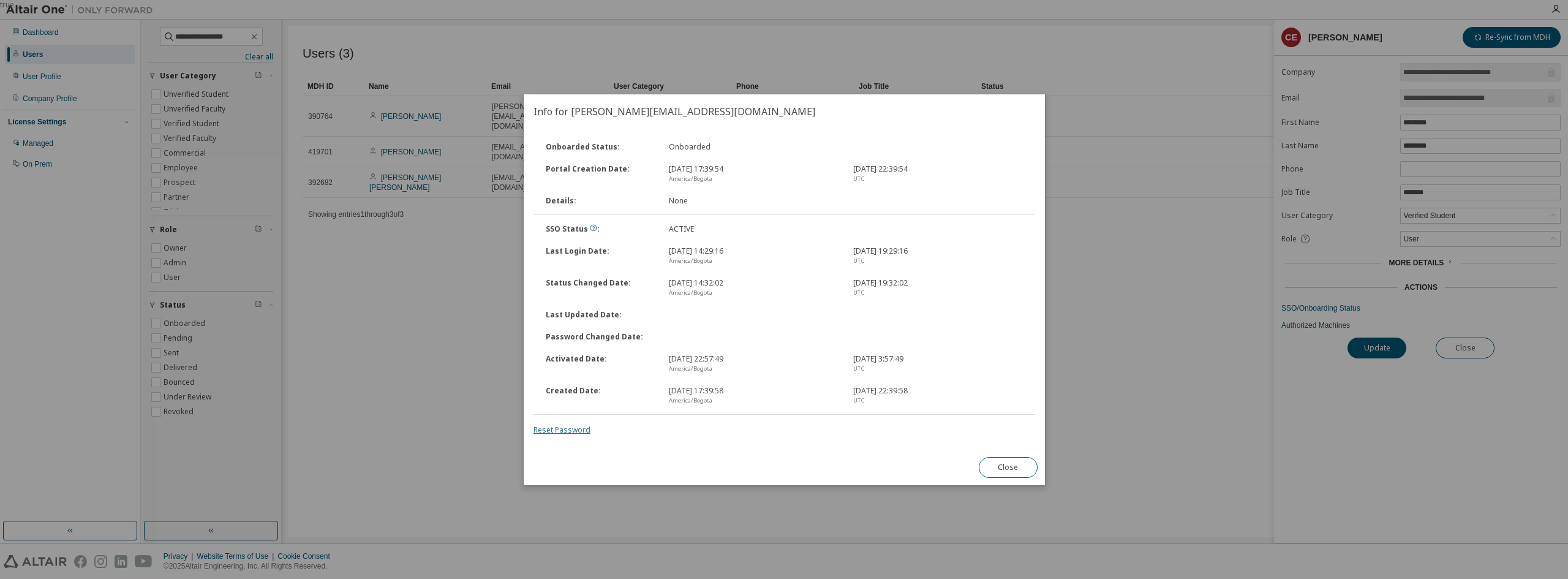
click at [565, 431] on link "Reset Password" at bounding box center [562, 429] width 57 height 11
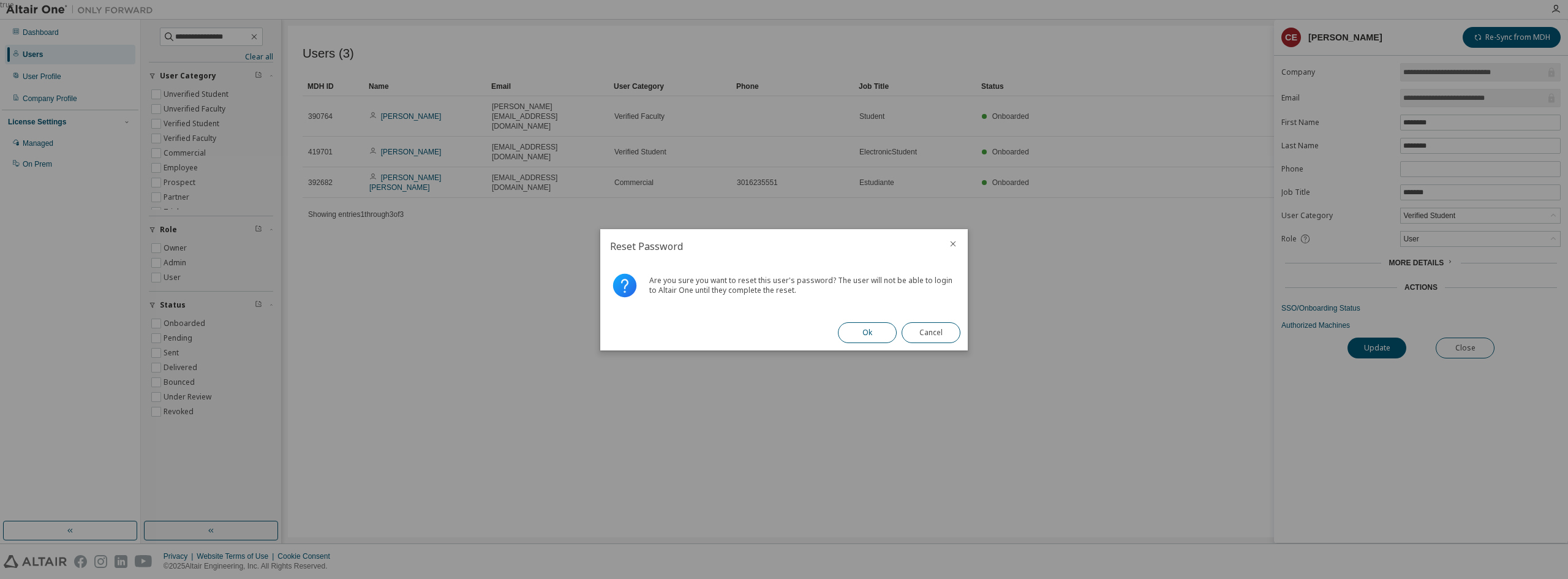
click at [871, 340] on button "Ok" at bounding box center [868, 332] width 59 height 21
click at [947, 326] on button "Close" at bounding box center [931, 332] width 59 height 21
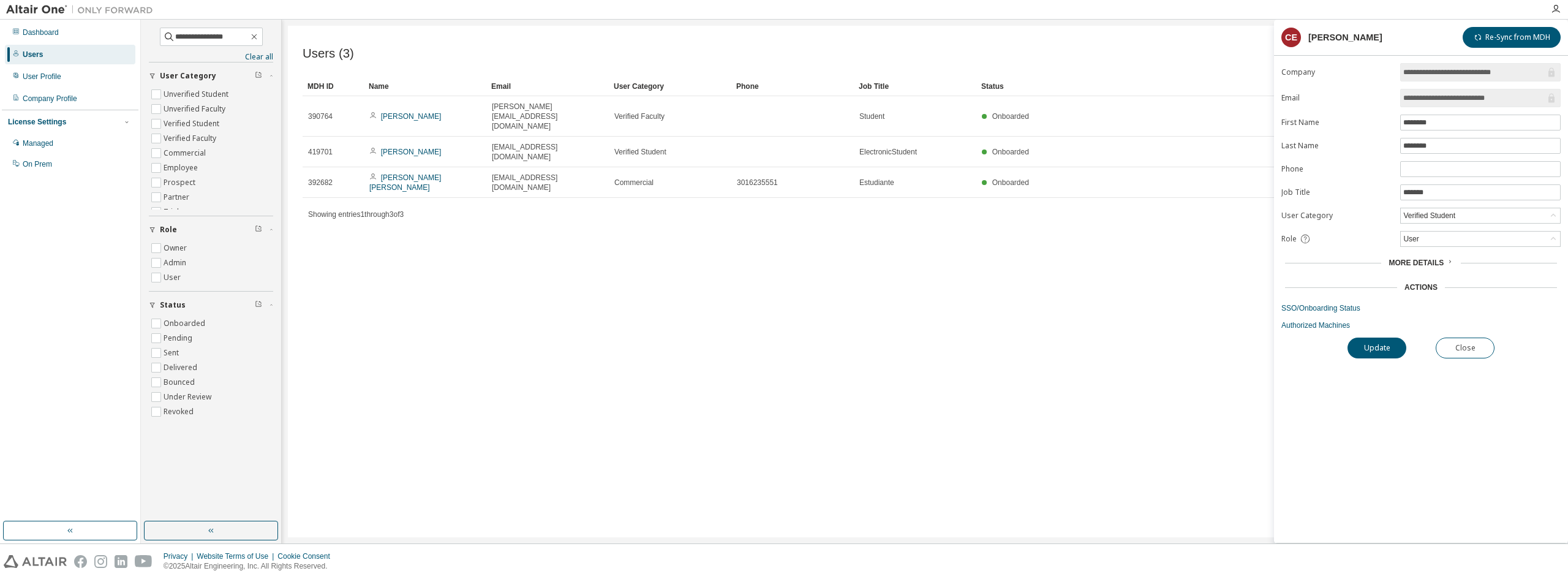
click at [1459, 287] on div "Actions" at bounding box center [1421, 287] width 272 height 10
click at [1448, 260] on icon at bounding box center [1449, 260] width 7 height 7
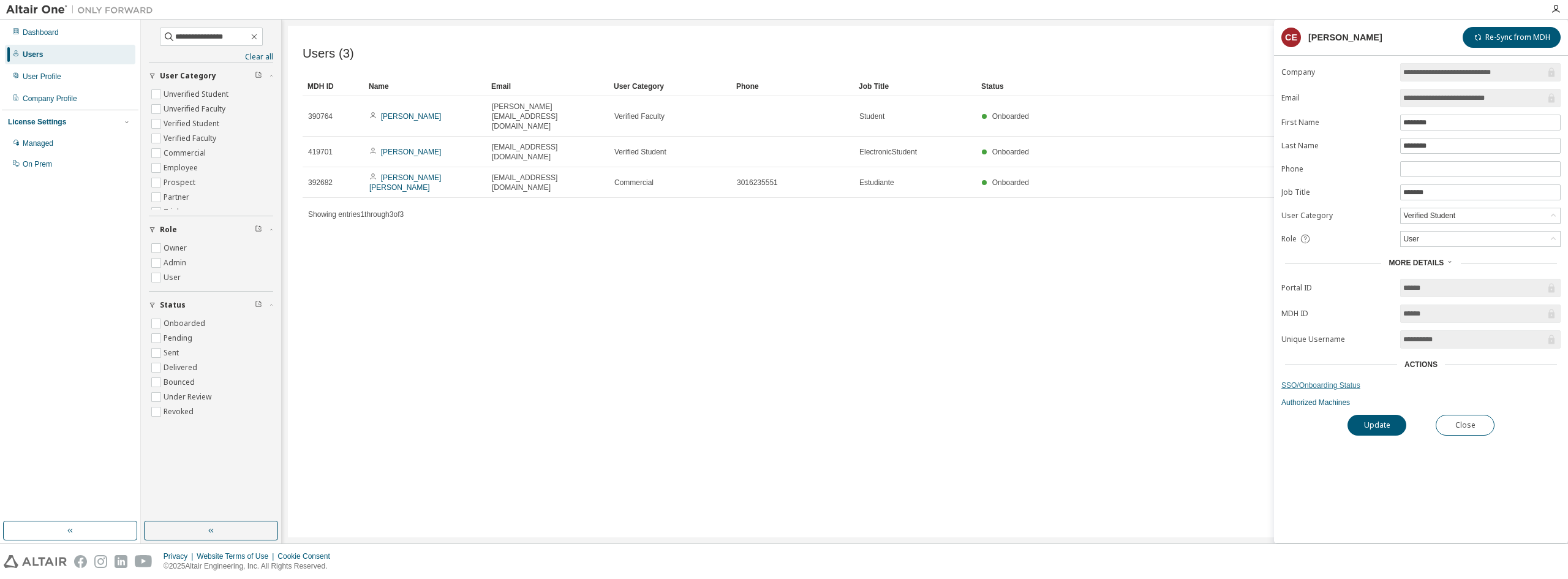
click at [1326, 386] on link "SSO/Onboarding Status" at bounding box center [1420, 386] width 279 height 10
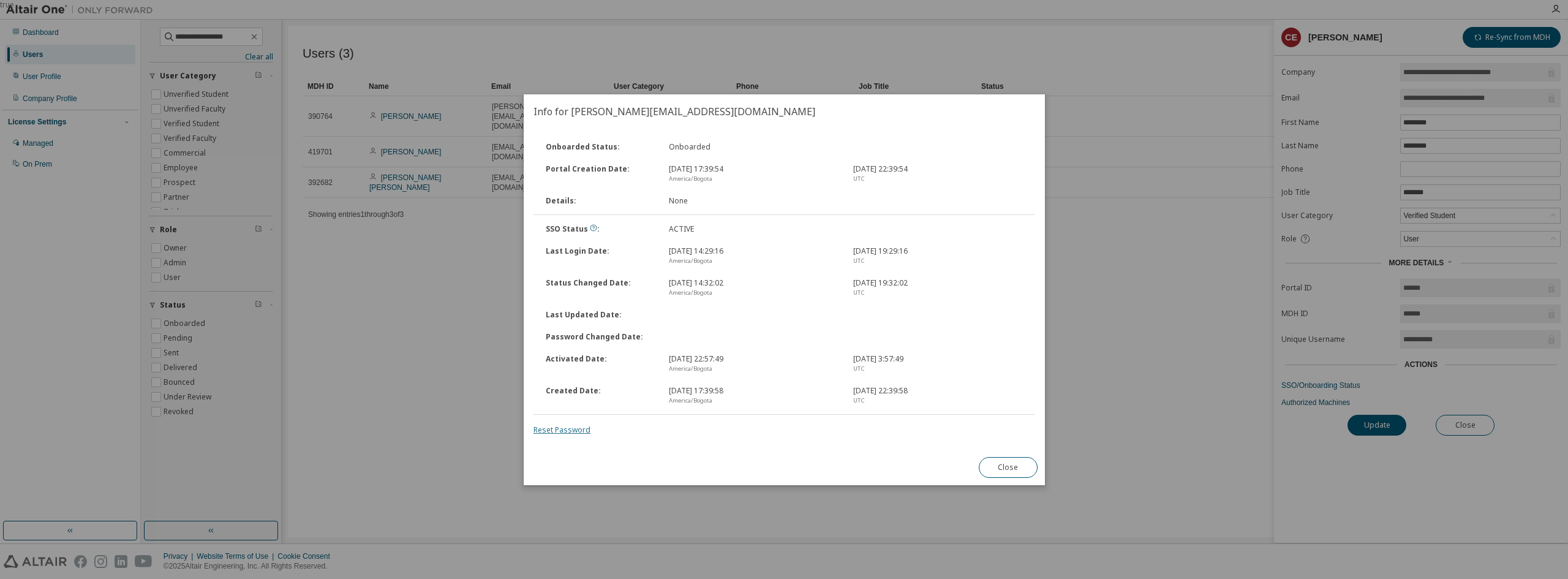
click at [565, 434] on link "Reset Password" at bounding box center [562, 429] width 57 height 11
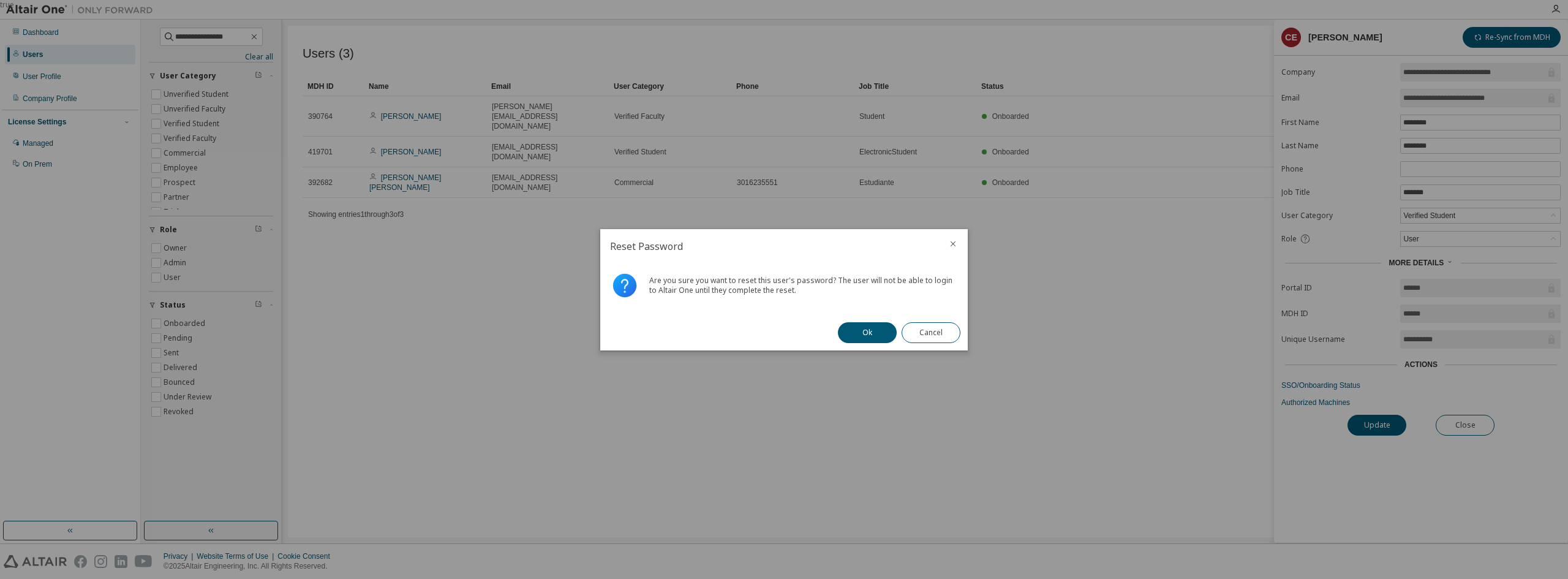
click at [858, 332] on button "Ok" at bounding box center [868, 332] width 59 height 21
click at [929, 334] on button "Close" at bounding box center [931, 332] width 59 height 21
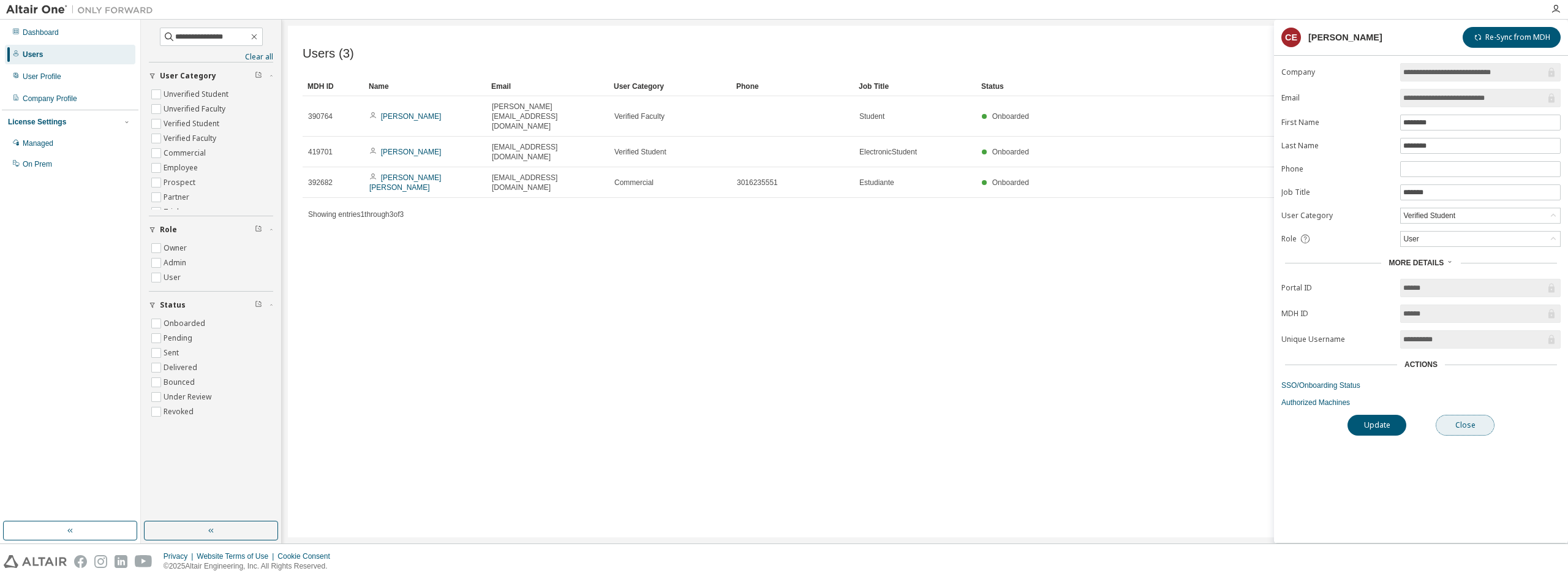
click at [1469, 426] on button "Close" at bounding box center [1465, 425] width 59 height 21
